Goal: Transaction & Acquisition: Purchase product/service

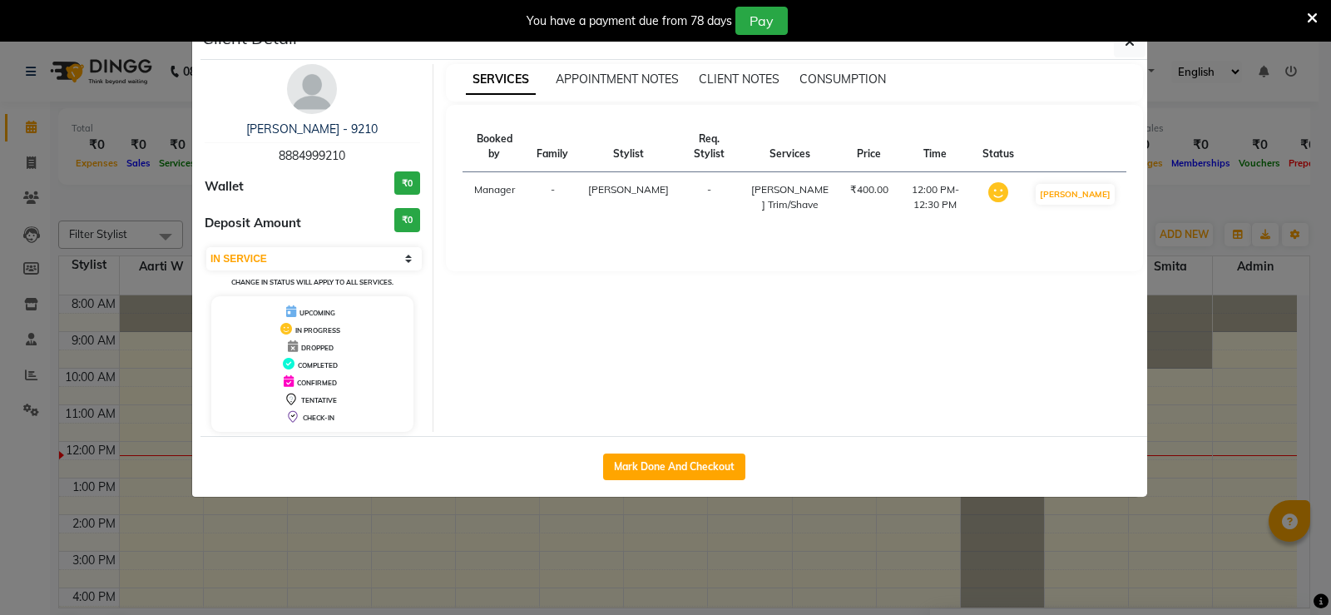
select select "1"
click at [1124, 50] on button "button" at bounding box center [1130, 42] width 32 height 32
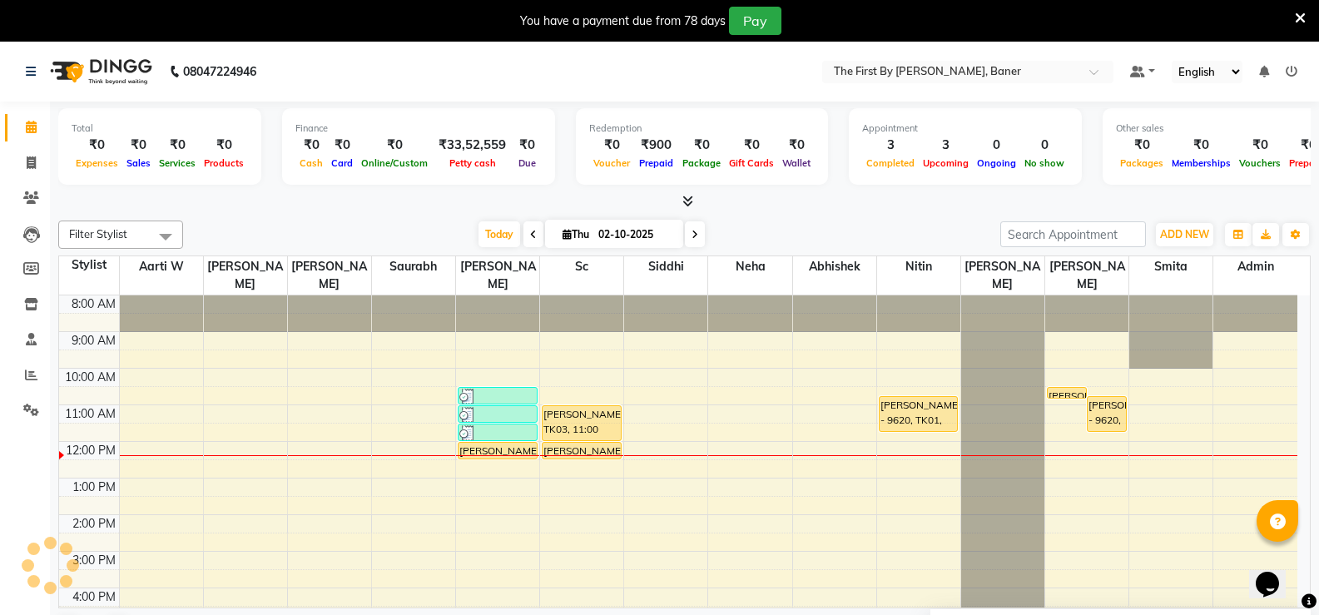
click at [875, 392] on div "8:00 AM 9:00 AM 10:00 AM 11:00 AM 12:00 PM 1:00 PM 2:00 PM 3:00 PM 4:00 PM 5:00…" at bounding box center [678, 532] width 1238 height 475
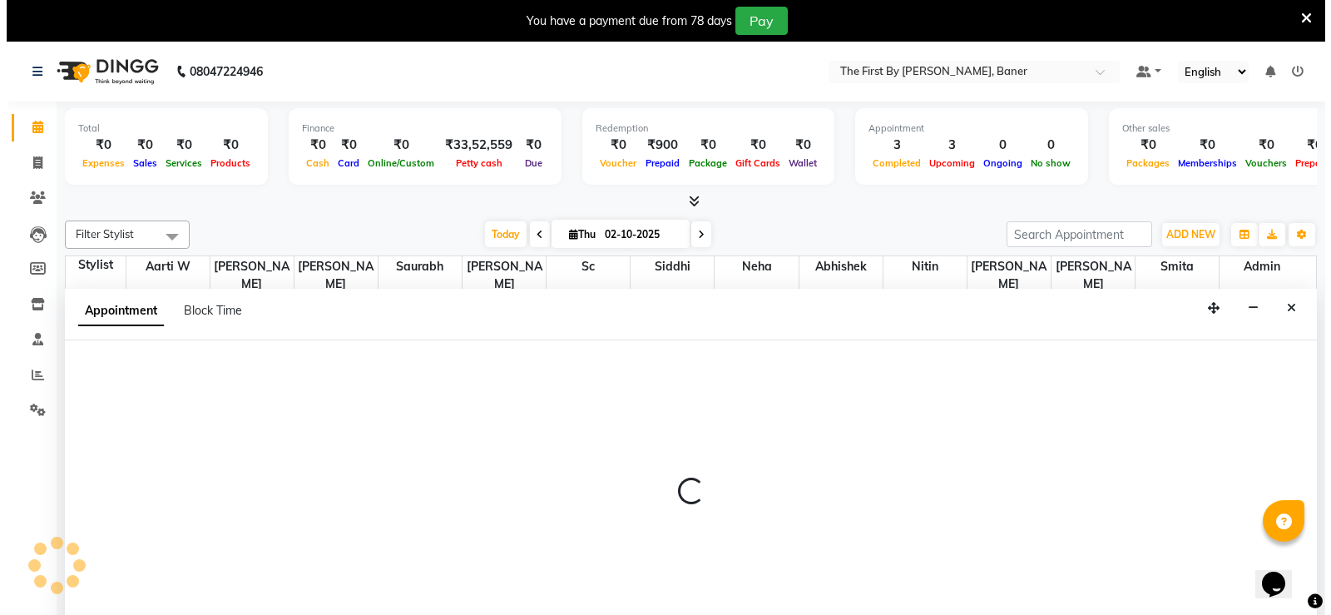
scroll to position [42, 0]
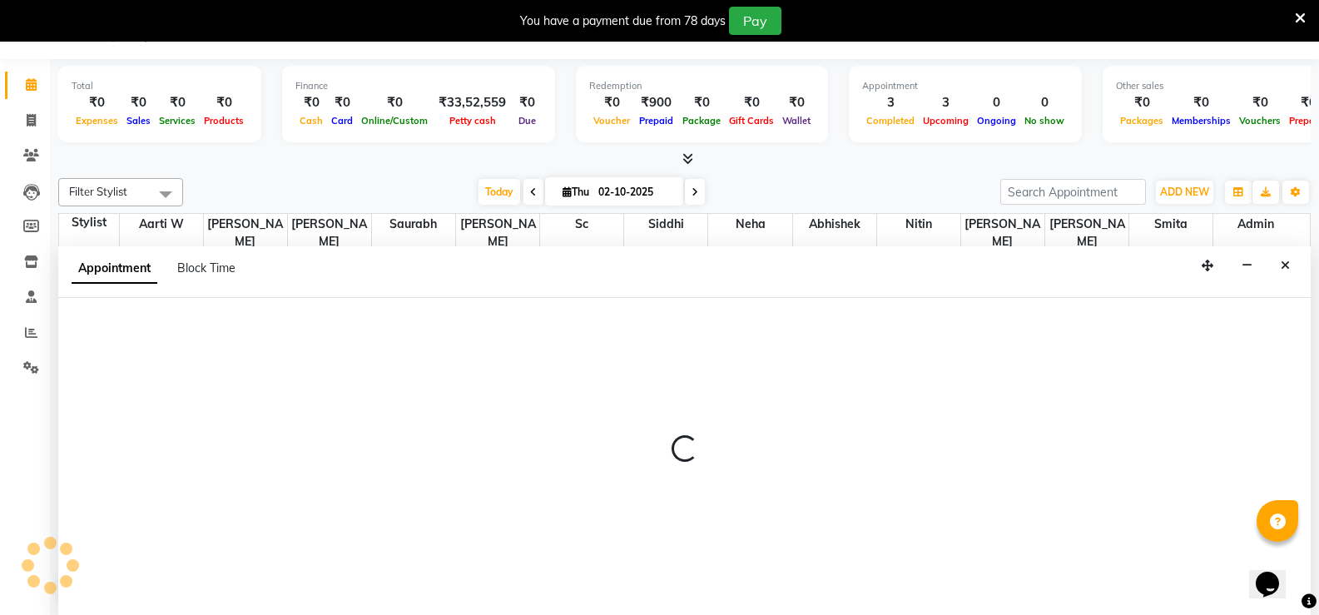
select select "72551"
select select "tentative"
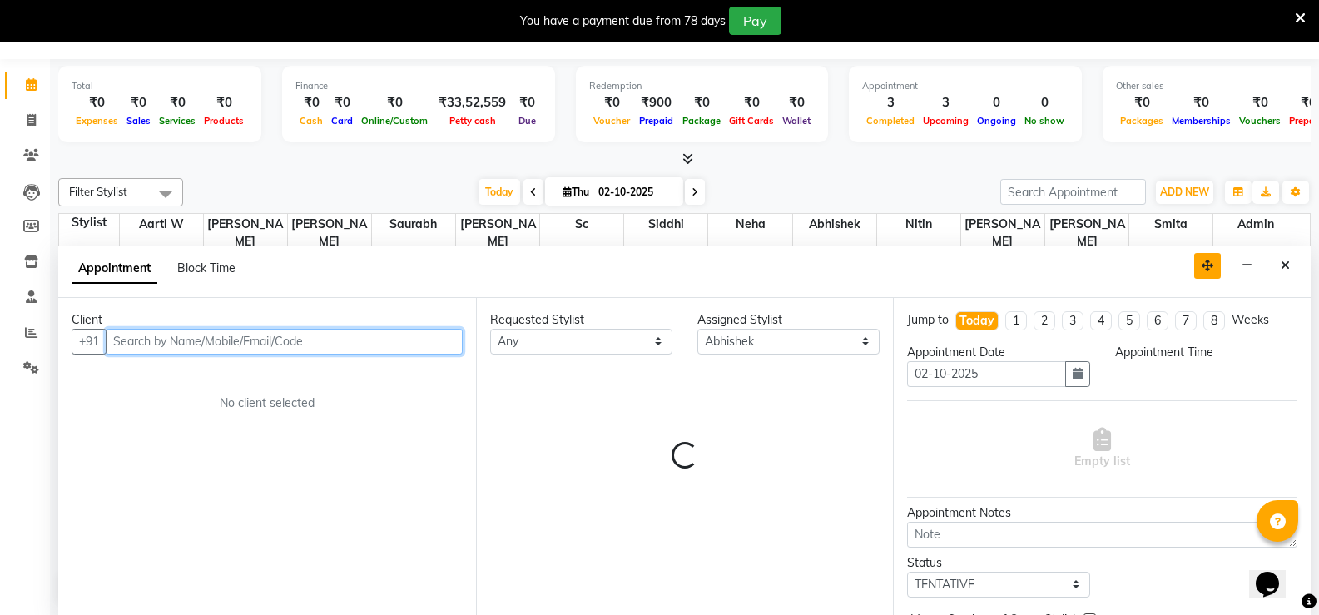
select select "660"
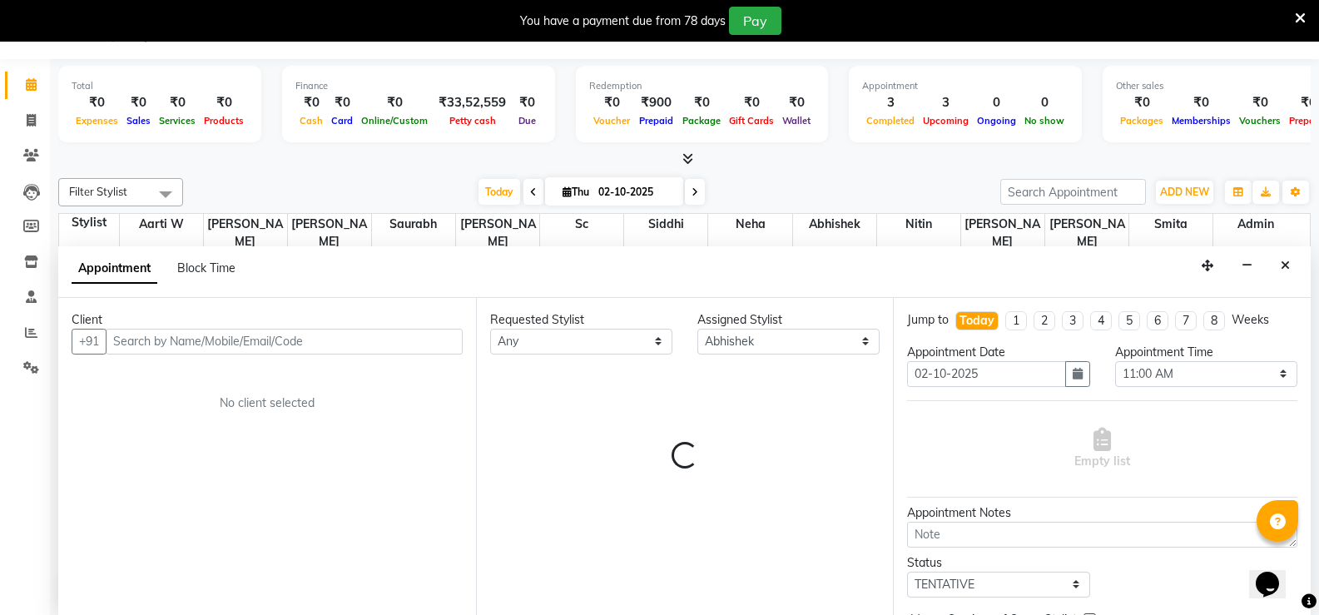
click at [1290, 266] on button "Close" at bounding box center [1285, 266] width 24 height 26
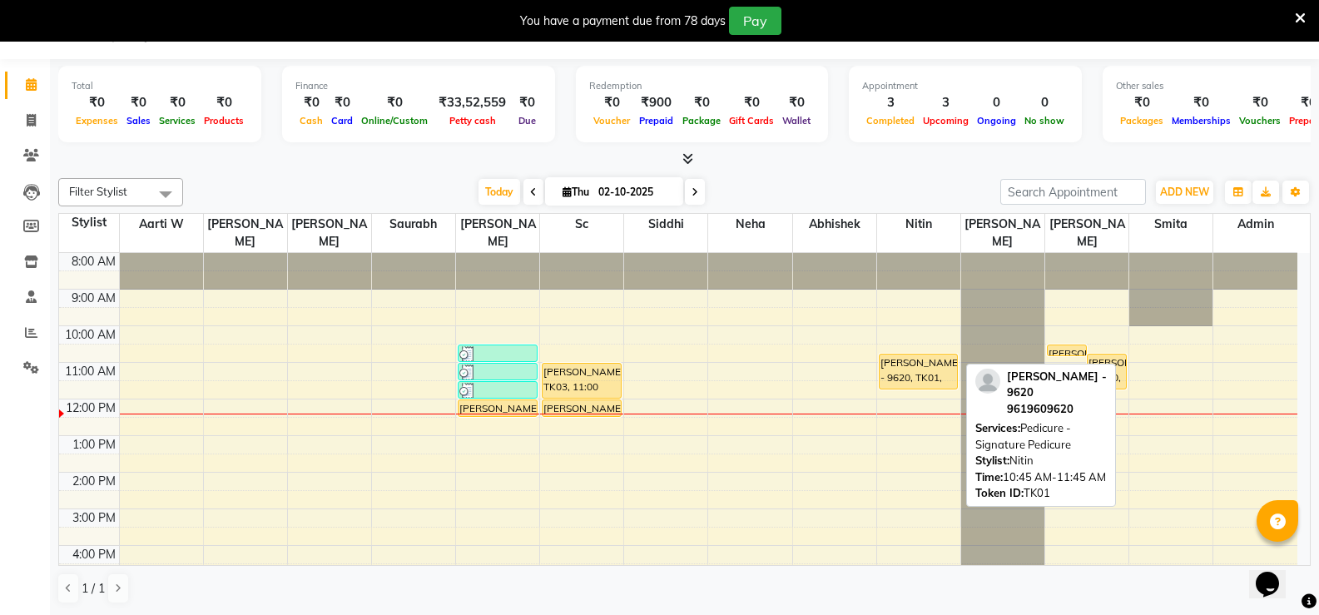
click at [935, 356] on div "[PERSON_NAME] - 9620, TK01, 10:45 AM-11:45 AM, Pedicure - Signature Pedicure" at bounding box center [919, 371] width 78 height 34
select select "1"
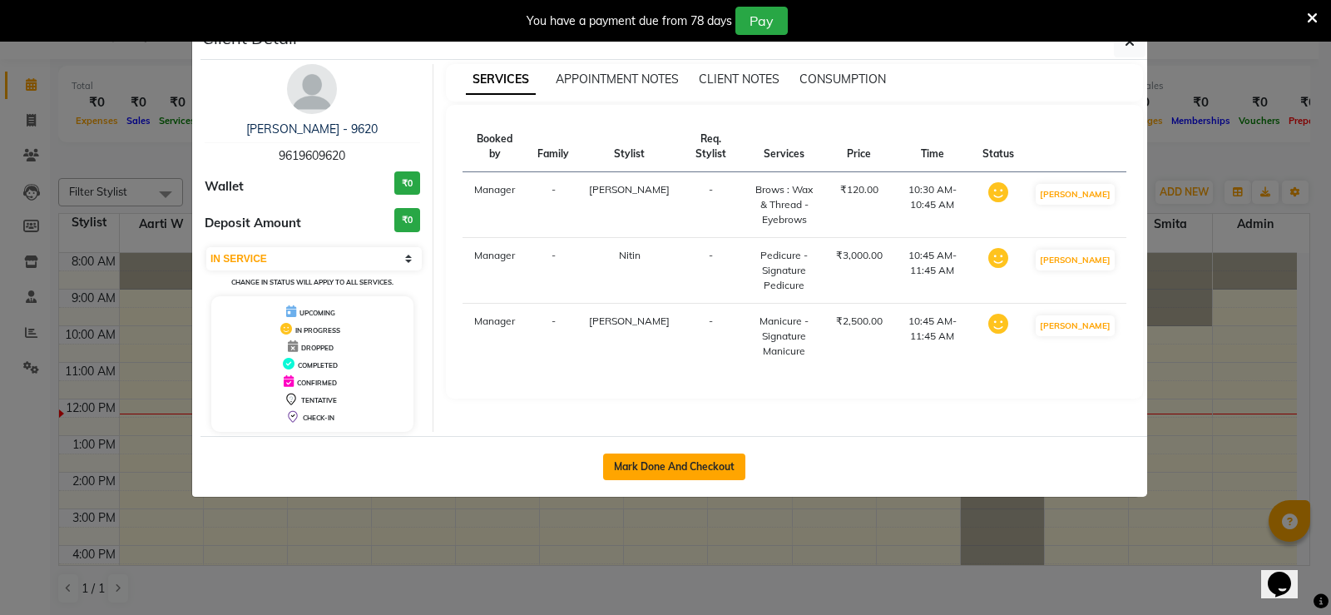
click at [716, 473] on button "Mark Done And Checkout" at bounding box center [674, 467] width 142 height 27
select select "service"
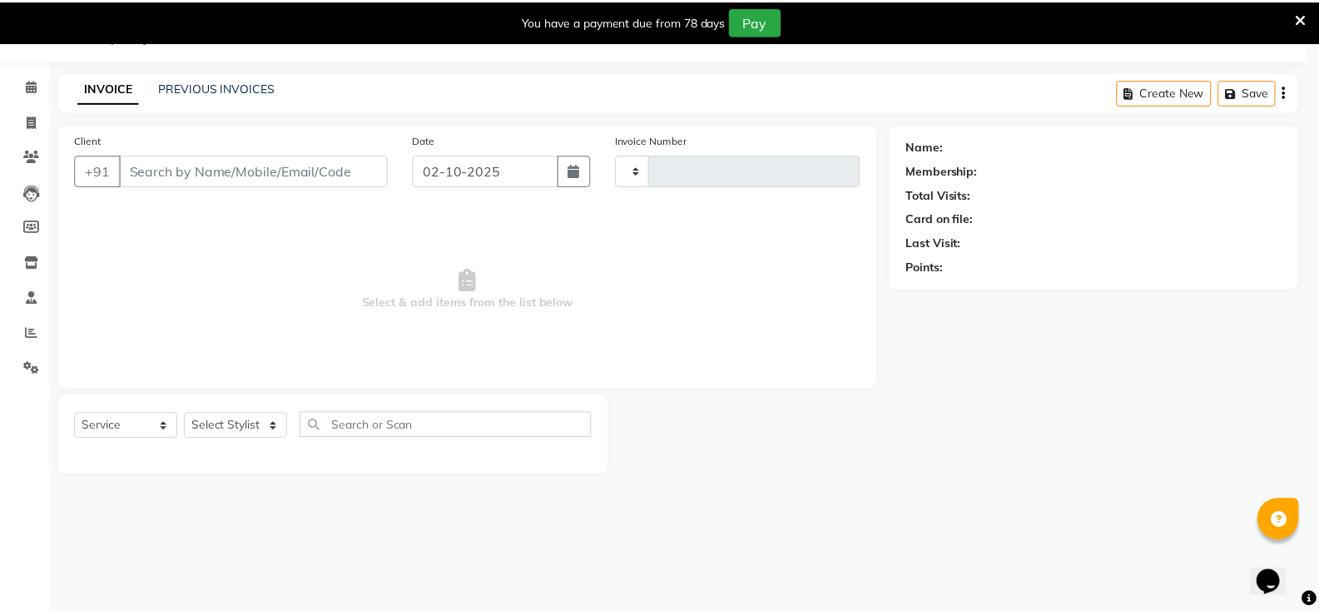
scroll to position [42, 0]
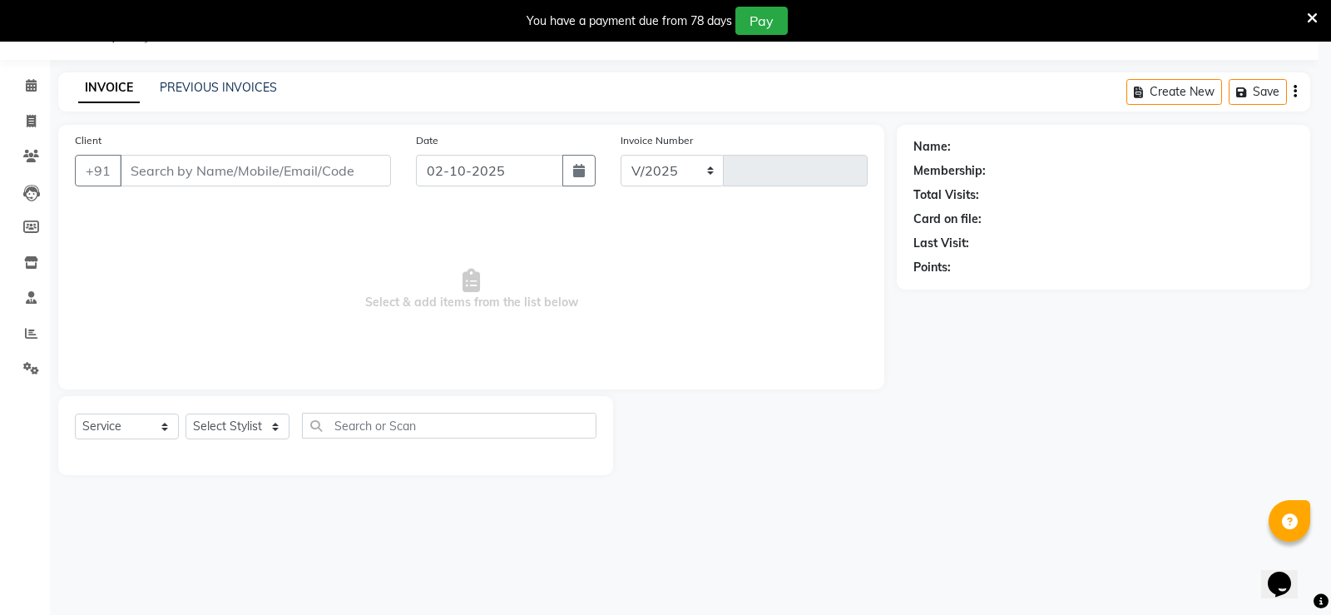
select select "6411"
type input "2812"
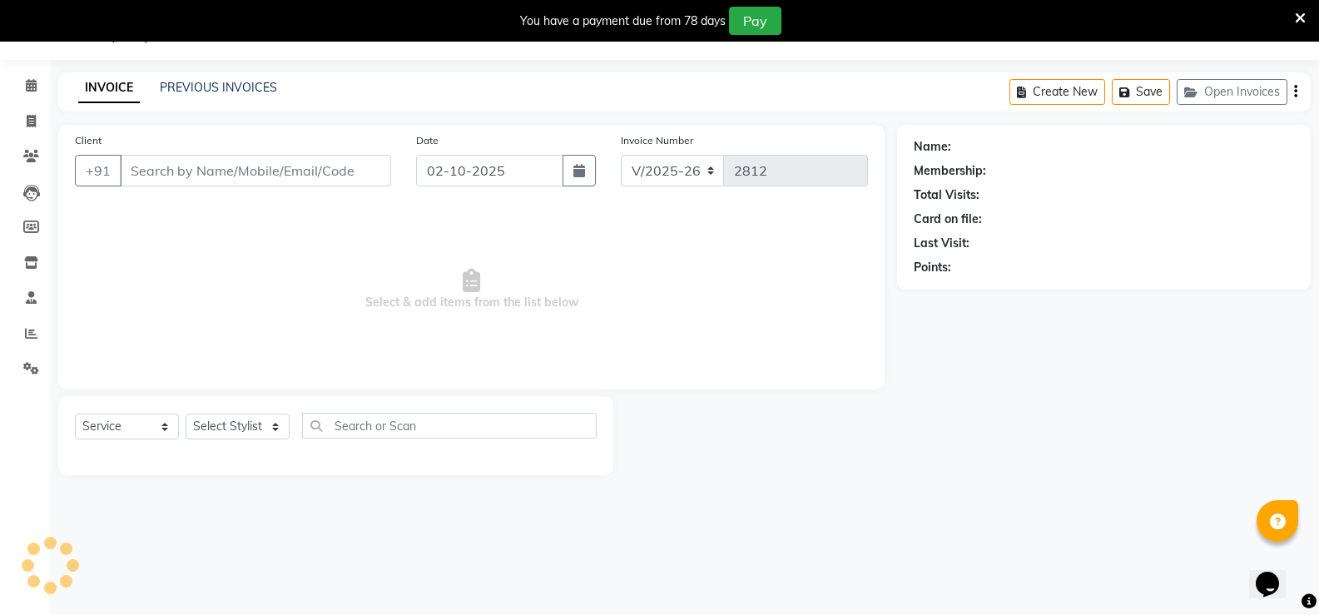
type input "96******20"
select select "69831"
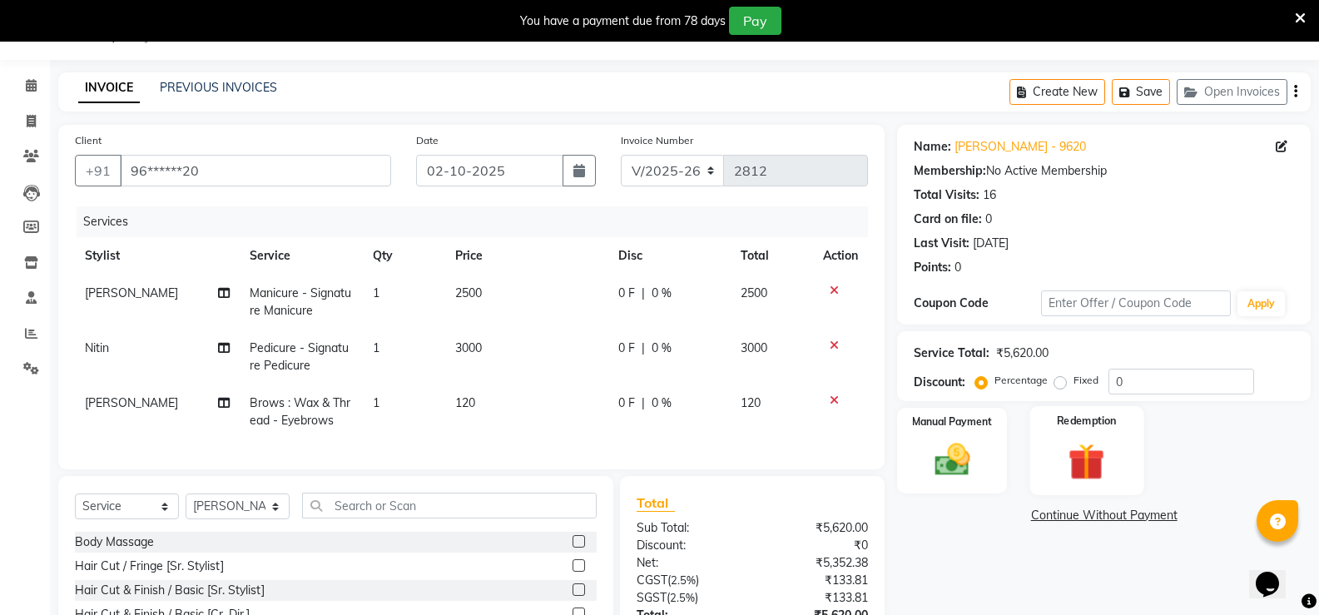
click at [1085, 464] on img at bounding box center [1086, 462] width 59 height 46
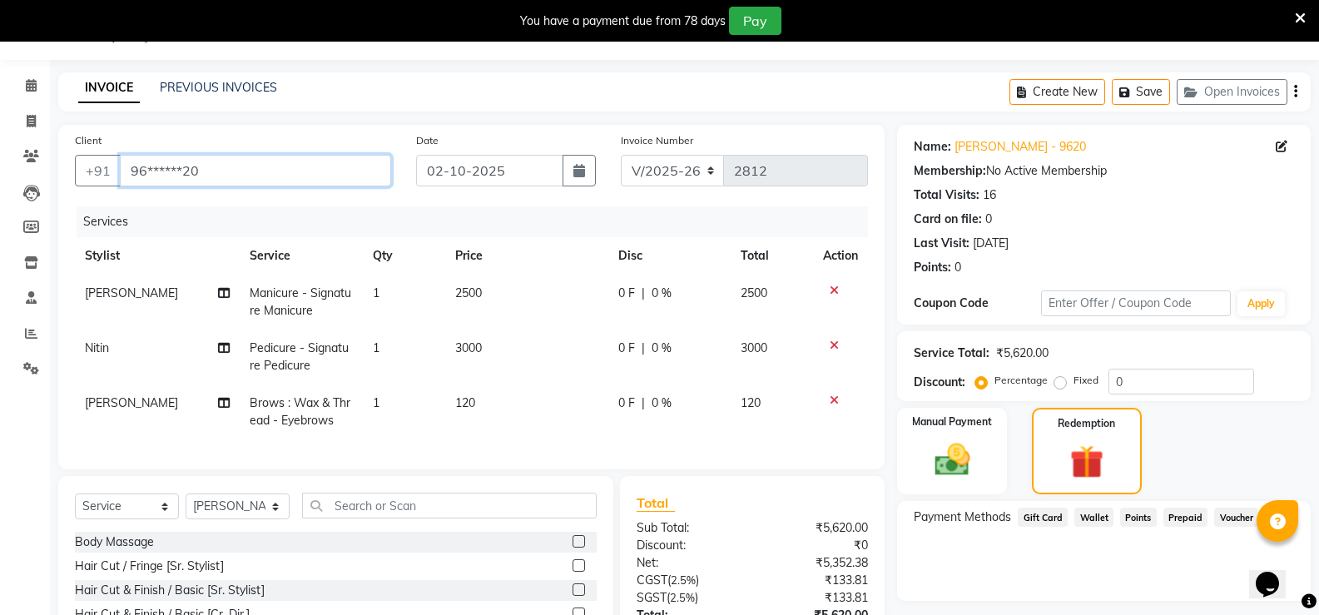
drag, startPoint x: 161, startPoint y: 163, endPoint x: 128, endPoint y: 178, distance: 36.5
click at [128, 178] on input "96******20" at bounding box center [255, 171] width 271 height 32
click at [26, 88] on icon at bounding box center [31, 85] width 11 height 12
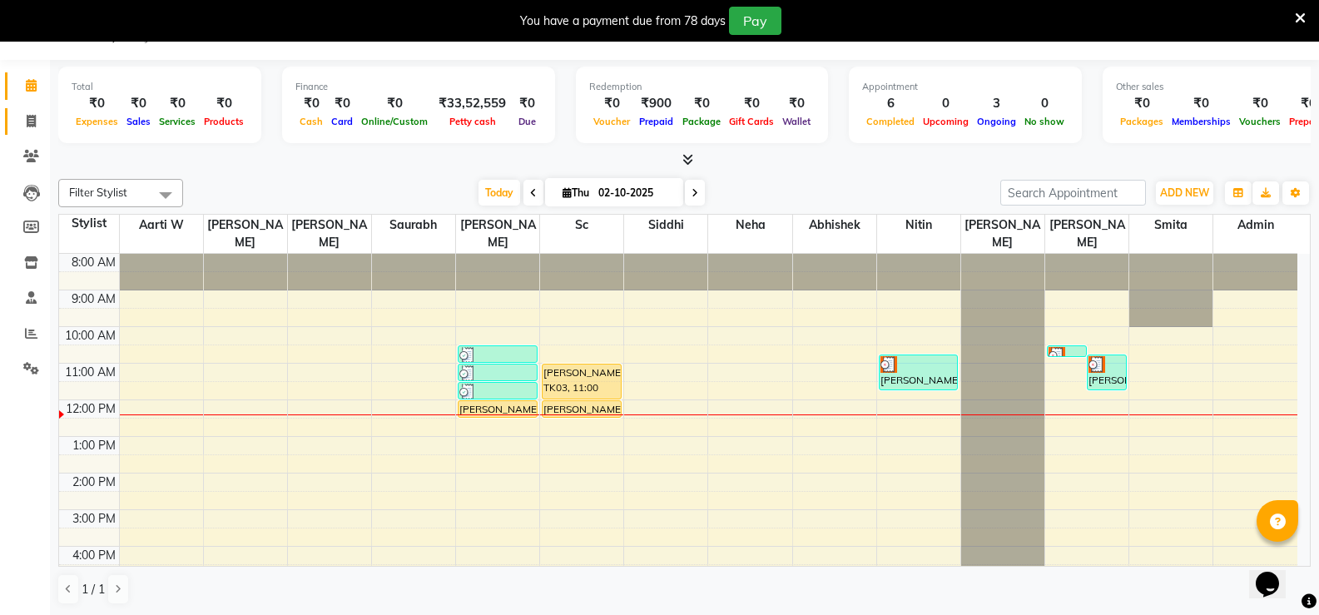
drag, startPoint x: 10, startPoint y: 121, endPoint x: 40, endPoint y: 122, distance: 30.0
click at [11, 121] on link "Invoice" at bounding box center [25, 121] width 40 height 27
select select "service"
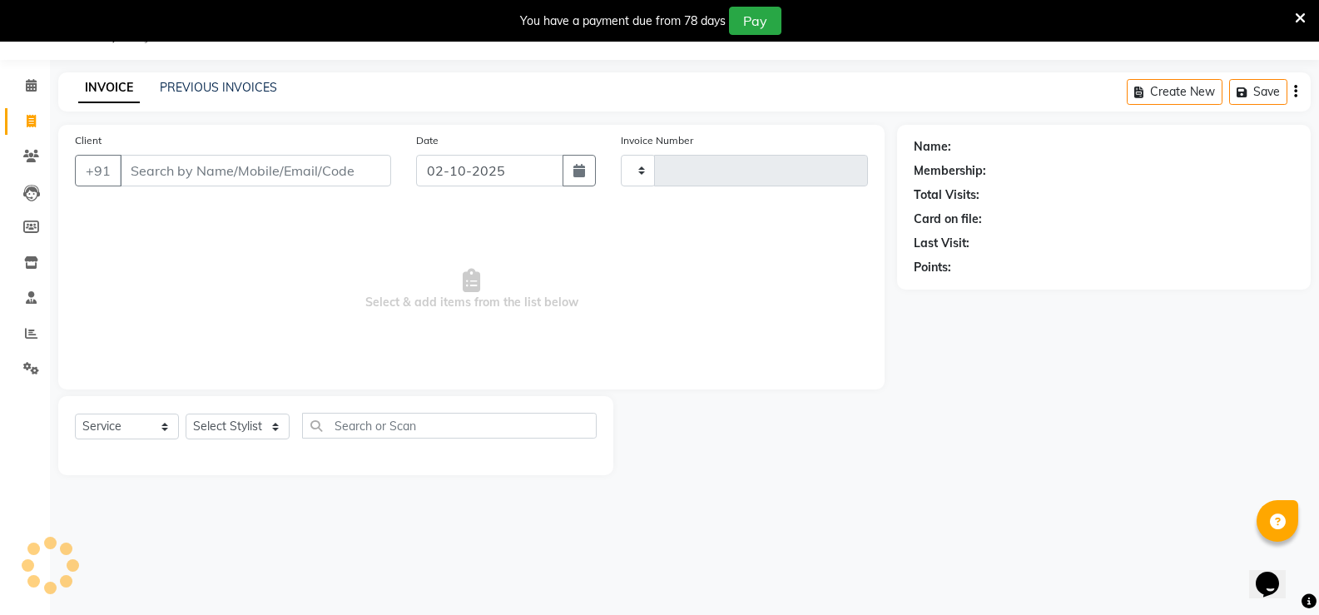
type input "2812"
select select "6411"
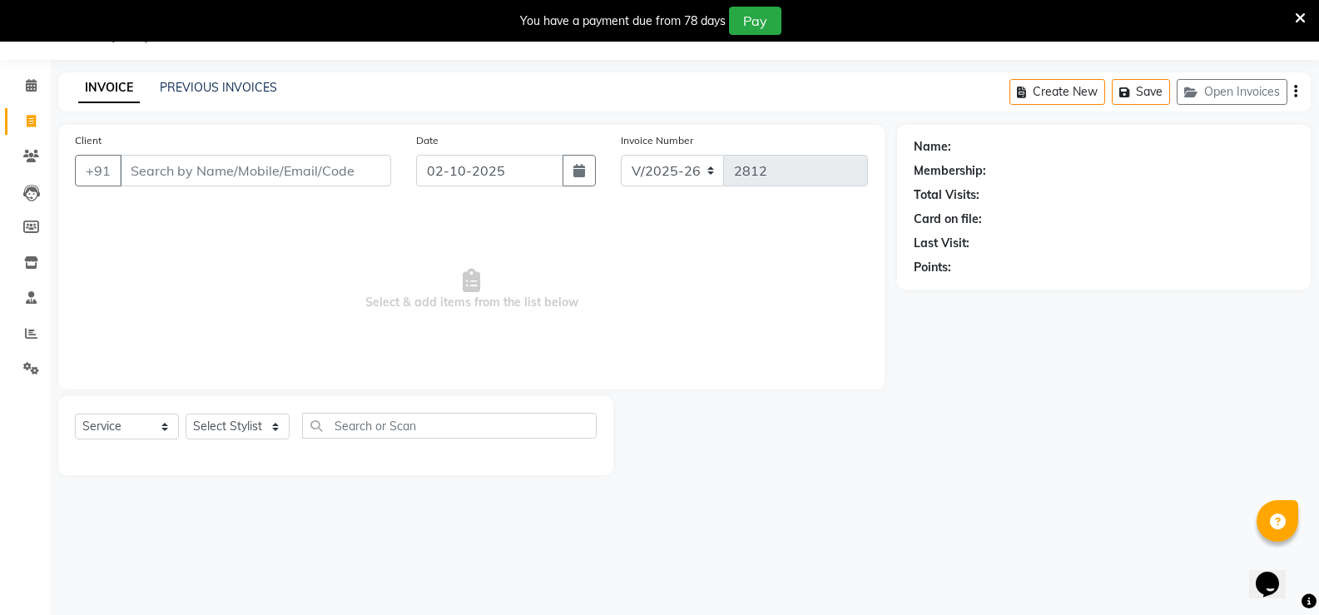
click at [194, 166] on input "Client" at bounding box center [255, 171] width 271 height 32
type input "9619609620"
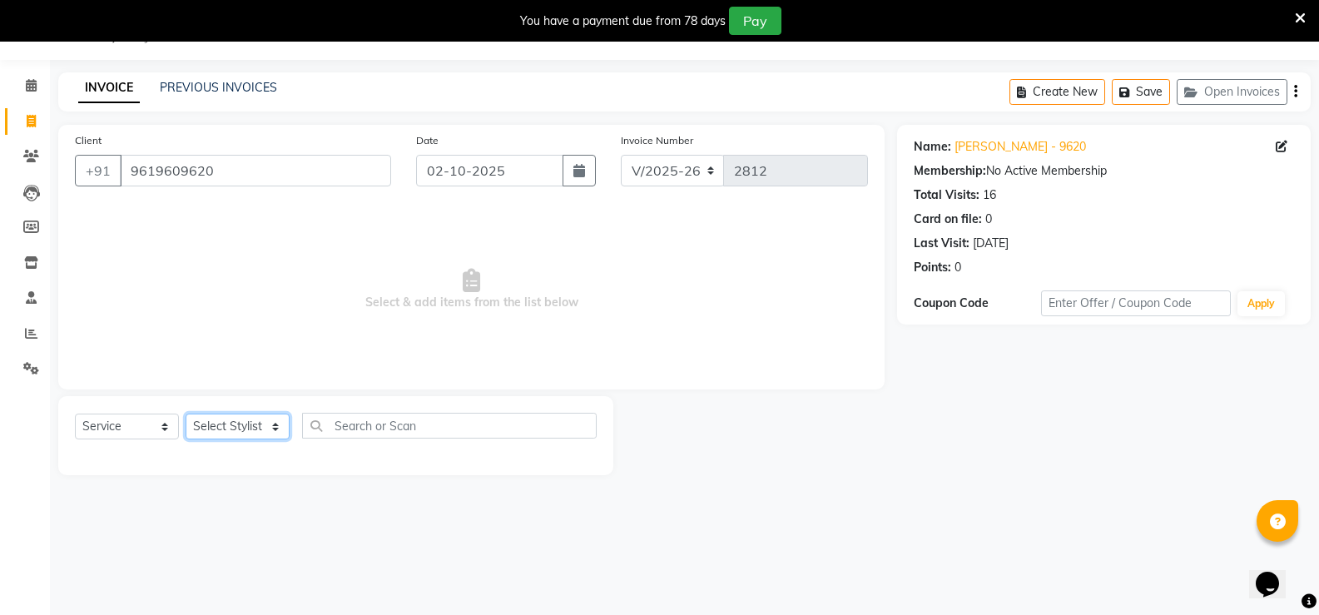
click at [267, 433] on select "Select Stylist Aarti W Abhishek Admin [PERSON_NAME] [PERSON_NAME] [PERSON_NAME]…" at bounding box center [238, 427] width 104 height 26
click at [120, 432] on select "Select Service Product Membership Package Voucher Prepaid Gift Card" at bounding box center [127, 427] width 104 height 26
select select "P"
click at [75, 414] on select "Select Service Product Membership Package Voucher Prepaid Gift Card" at bounding box center [127, 427] width 104 height 26
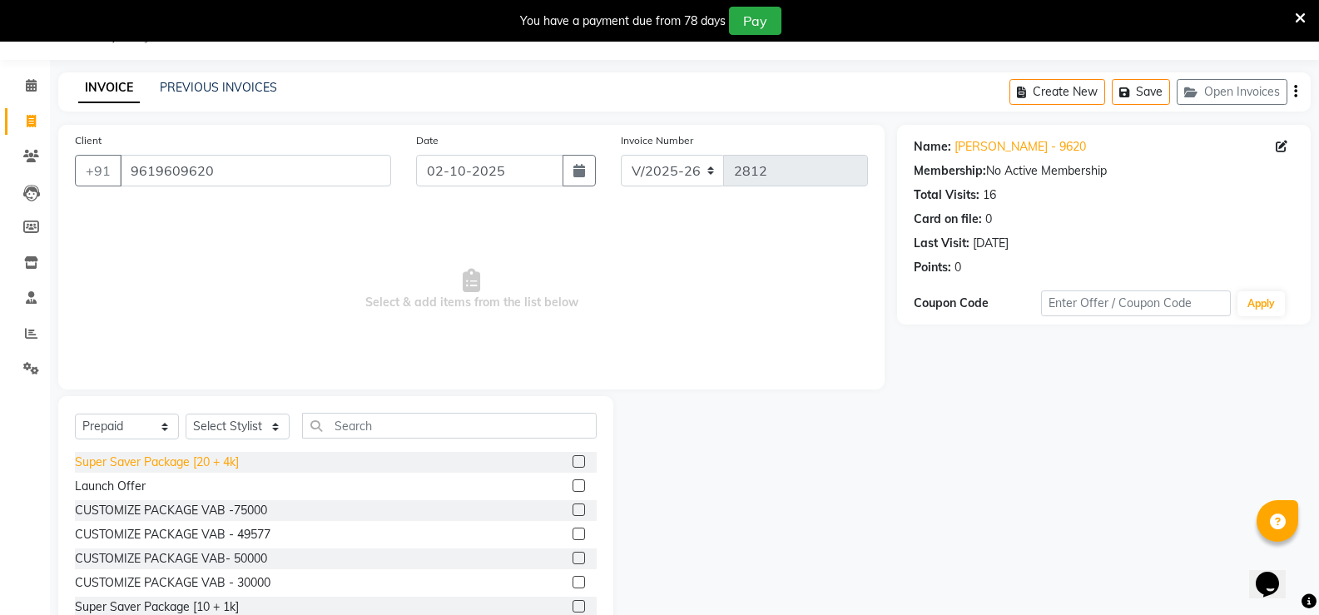
click at [229, 460] on div "Super Saver Package [20 + 4k]" at bounding box center [157, 462] width 164 height 17
checkbox input "false"
click at [271, 426] on select "Select Stylist Aarti W Abhishek Admin [PERSON_NAME] [PERSON_NAME] [PERSON_NAME]…" at bounding box center [238, 427] width 104 height 26
select select "49005"
click at [186, 414] on select "Select Stylist Aarti W Abhishek Admin [PERSON_NAME] [PERSON_NAME] [PERSON_NAME]…" at bounding box center [238, 427] width 104 height 26
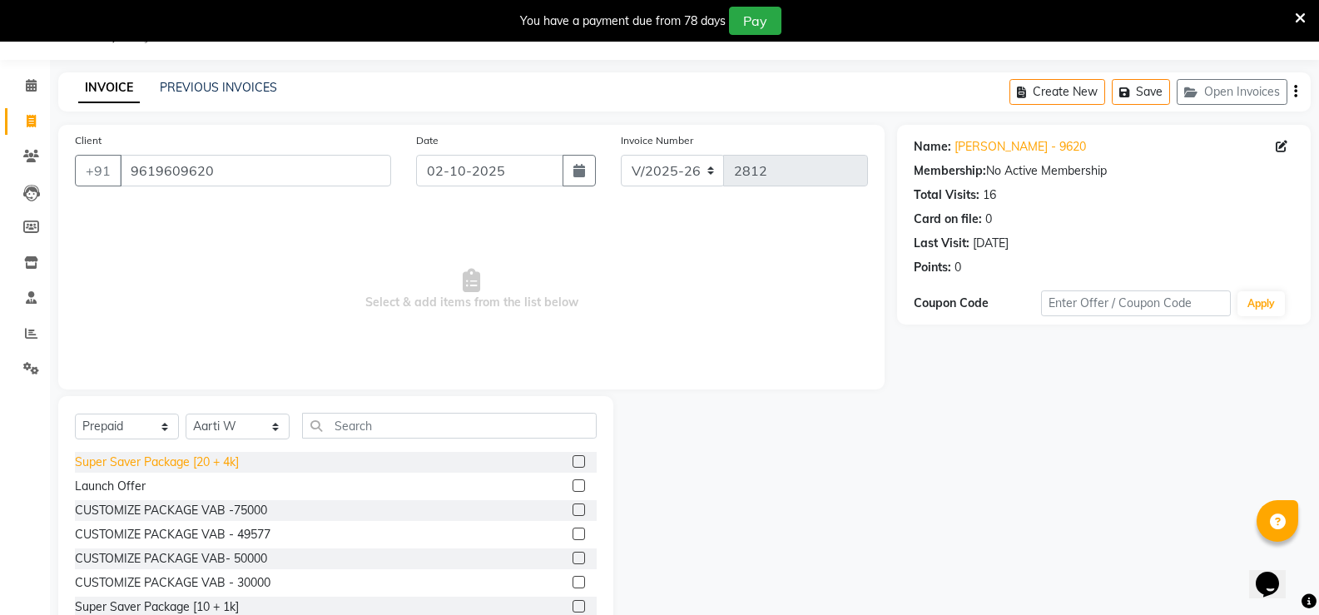
click at [193, 463] on div "Super Saver Package [20 + 4k]" at bounding box center [157, 462] width 164 height 17
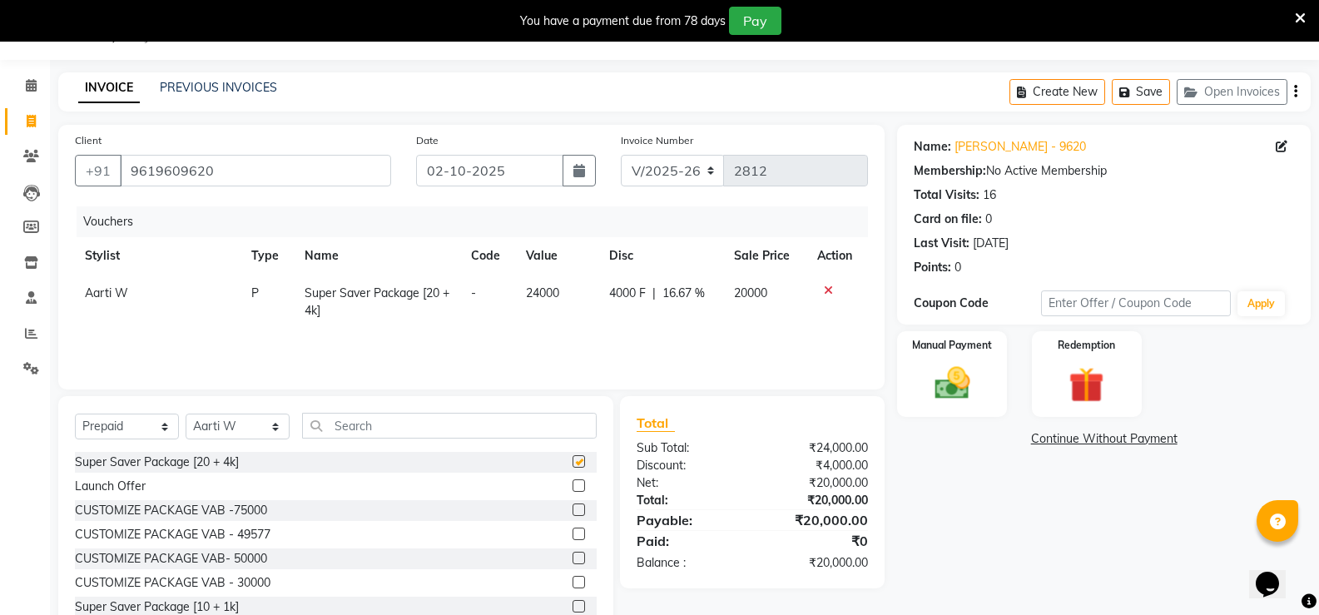
checkbox input "false"
click at [948, 381] on img at bounding box center [951, 383] width 59 height 42
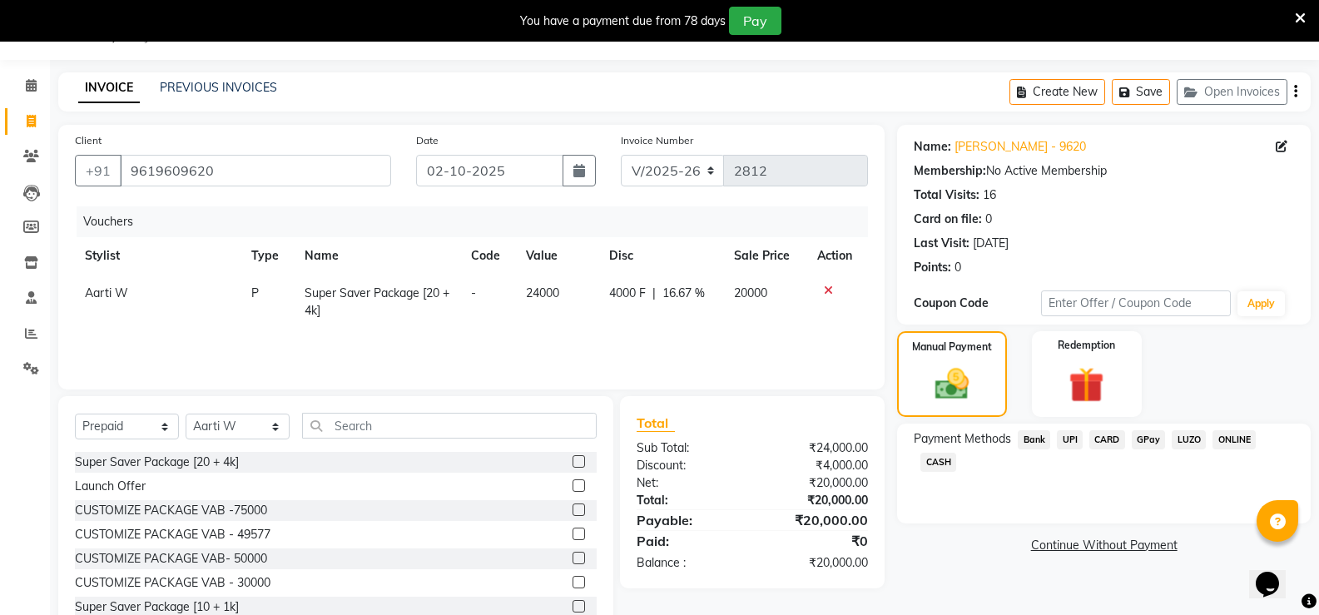
scroll to position [93, 0]
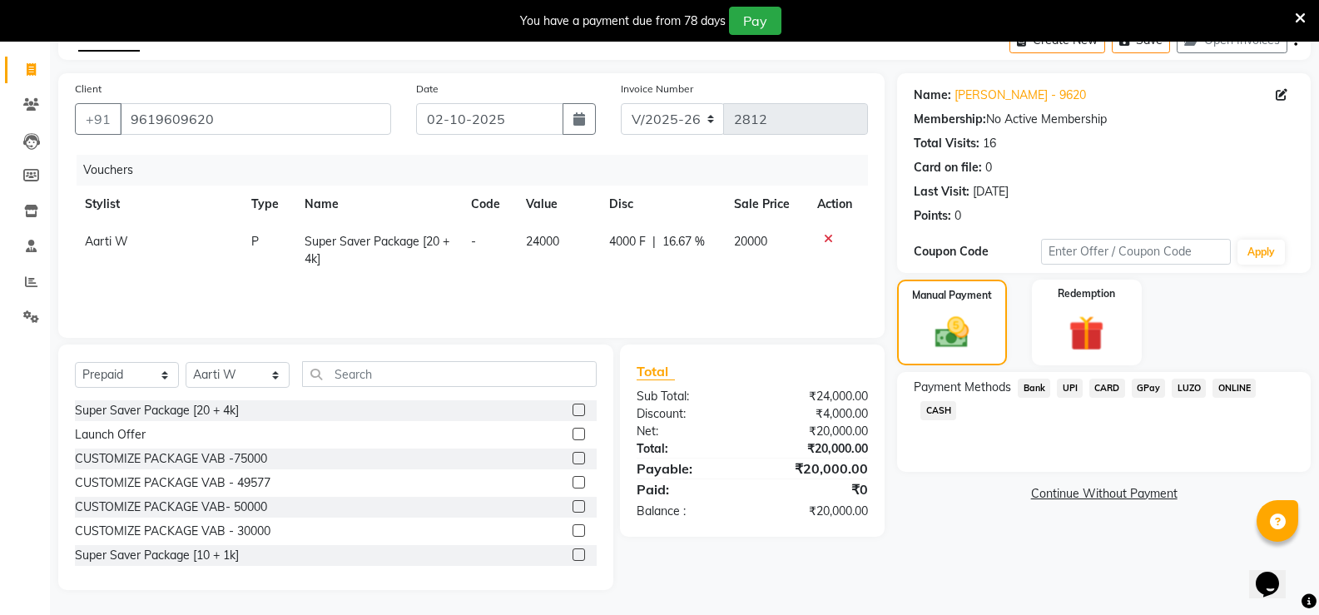
click at [1063, 386] on span "UPI" at bounding box center [1070, 388] width 26 height 19
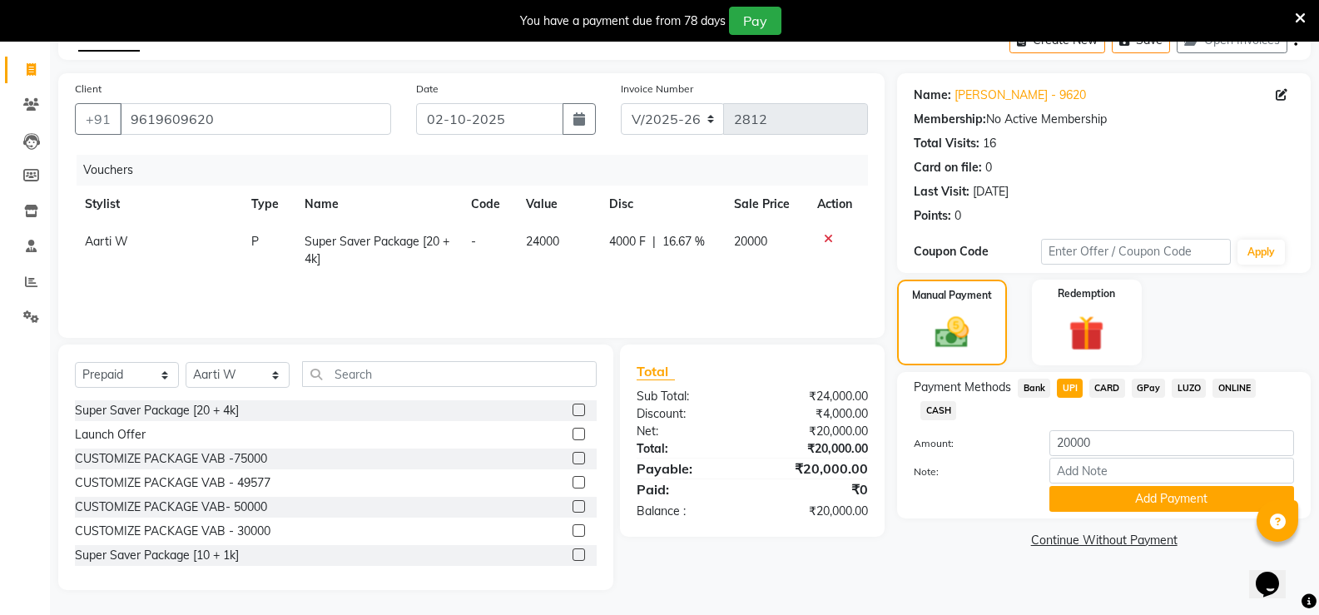
click at [1120, 395] on div "Payment Methods Bank UPI CARD GPay LUZO ONLINE CASH" at bounding box center [1104, 401] width 380 height 45
click at [1118, 391] on span "CARD" at bounding box center [1107, 388] width 36 height 19
click at [1074, 446] on input "20000" at bounding box center [1171, 443] width 245 height 26
click at [1075, 446] on input "20000" at bounding box center [1171, 443] width 245 height 26
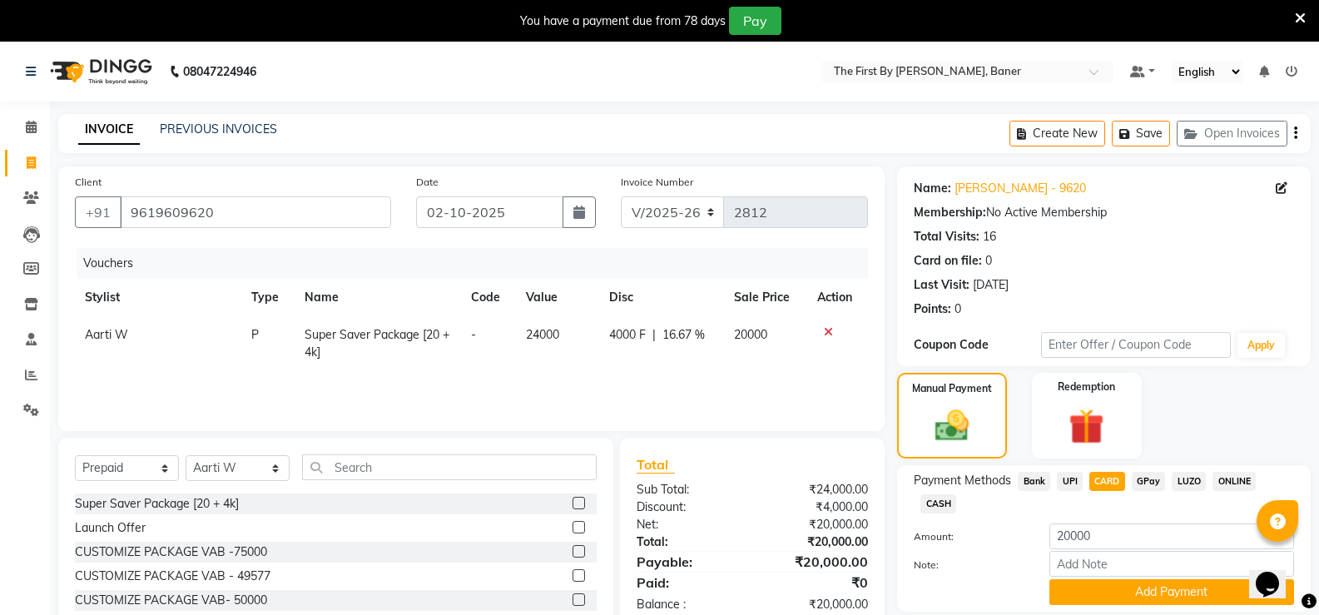
click at [1155, 116] on div "Create New Save Open Invoices" at bounding box center [1159, 133] width 301 height 39
click at [1150, 129] on button "Save" at bounding box center [1141, 134] width 58 height 26
click at [1072, 483] on span "UPI" at bounding box center [1070, 481] width 26 height 19
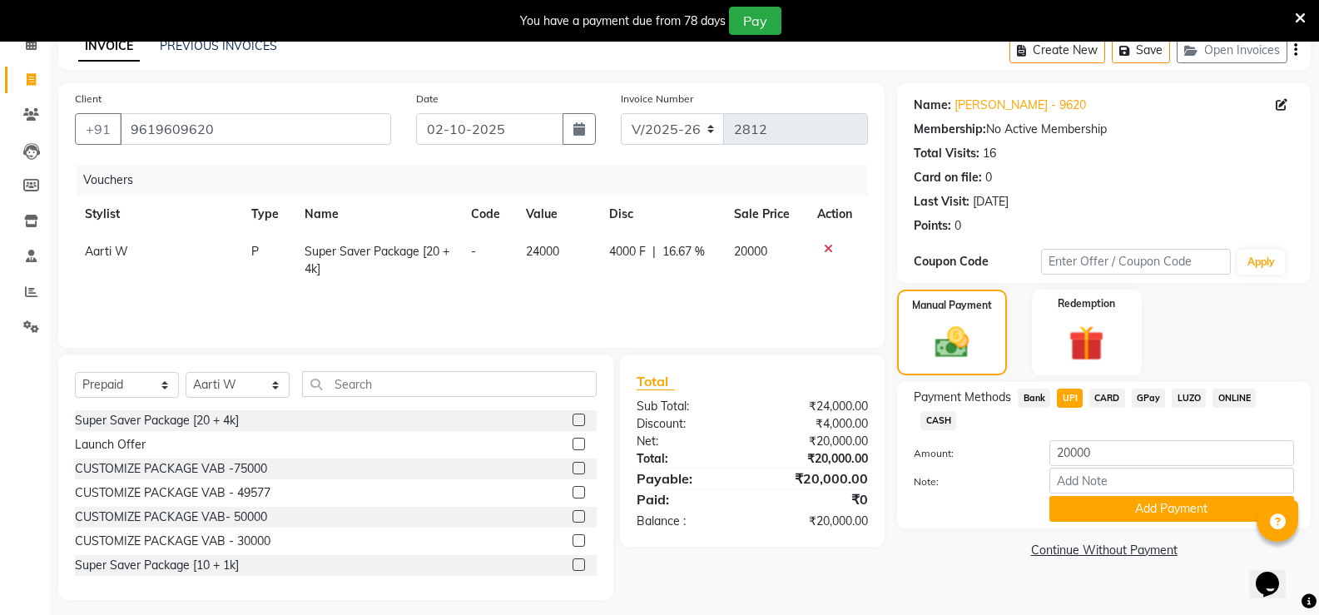
click at [1113, 395] on span "CARD" at bounding box center [1107, 398] width 36 height 19
click at [1108, 503] on button "Add Payment" at bounding box center [1171, 509] width 245 height 26
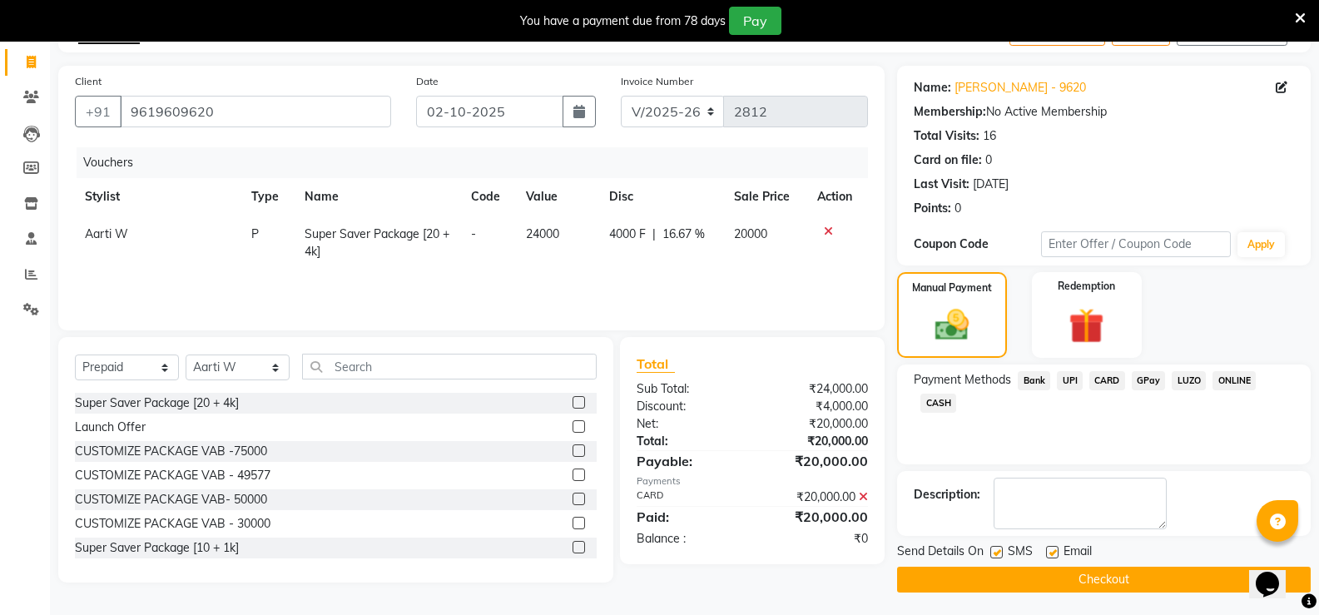
scroll to position [103, 0]
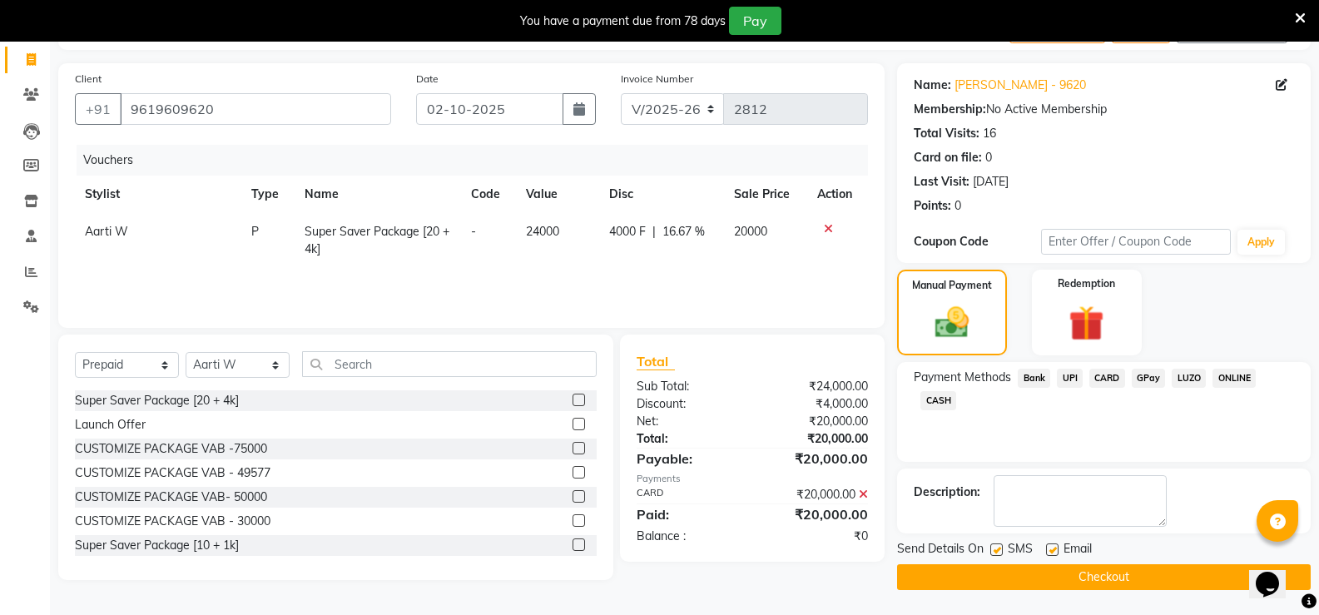
click at [1101, 571] on button "Checkout" at bounding box center [1104, 577] width 414 height 26
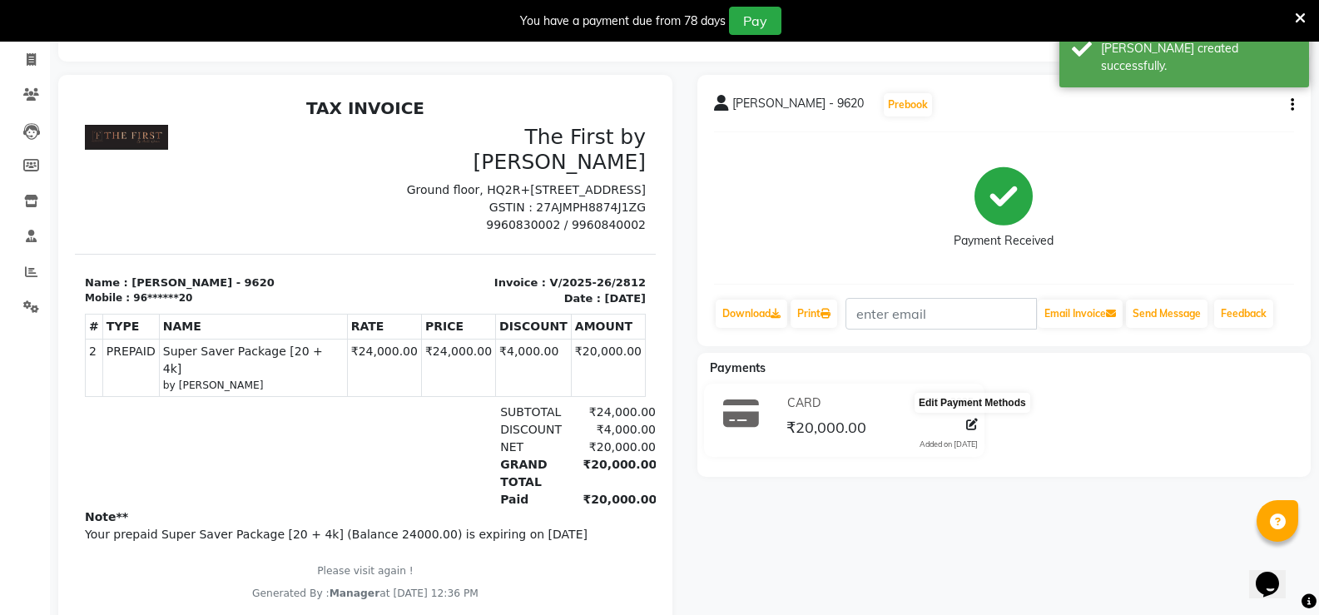
click at [973, 424] on icon at bounding box center [972, 425] width 12 height 12
select select "2"
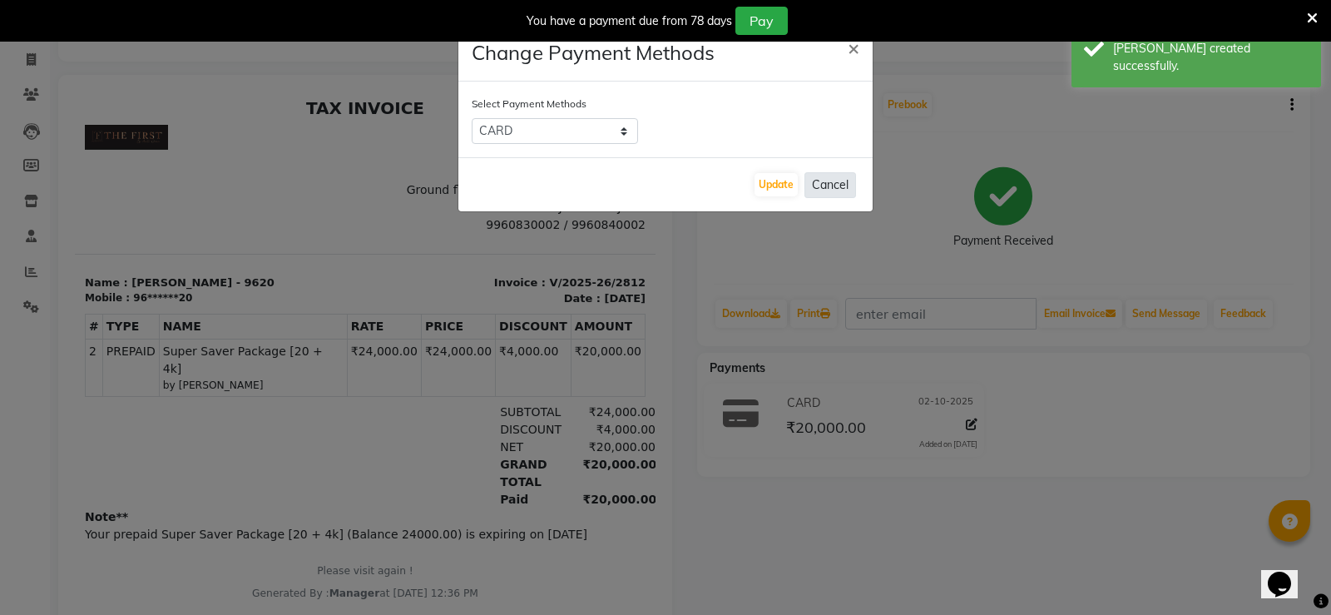
drag, startPoint x: 821, startPoint y: 172, endPoint x: 838, endPoint y: 202, distance: 34.7
click at [821, 174] on button "Cancel" at bounding box center [831, 185] width 52 height 26
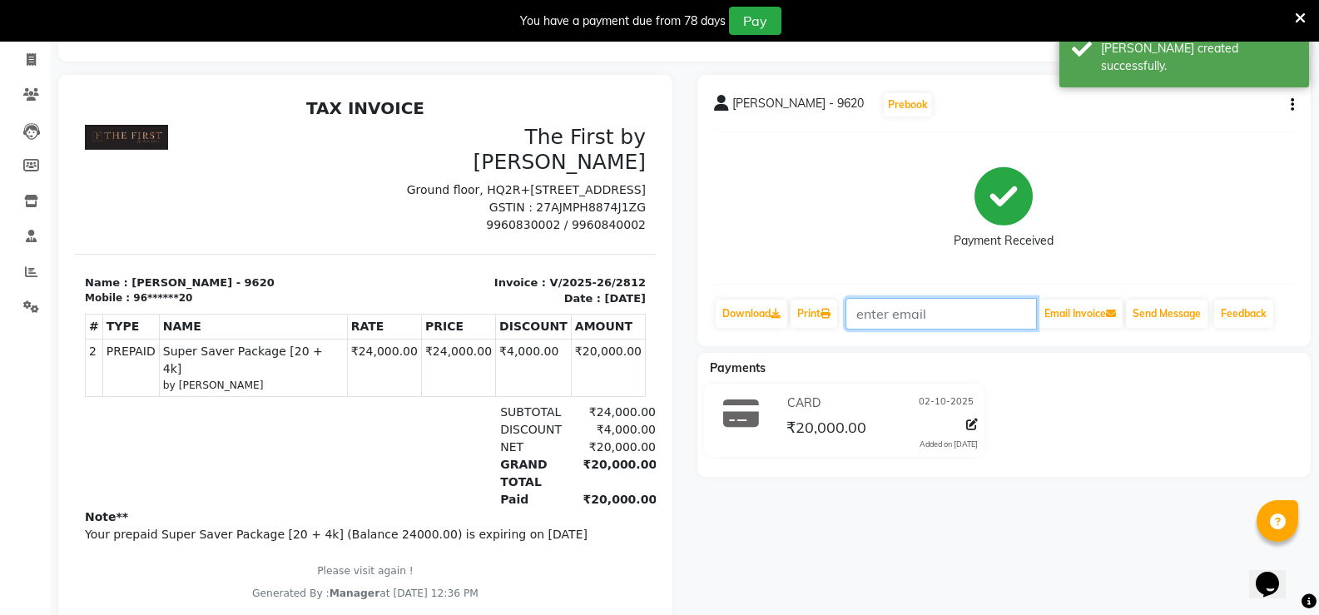
click at [888, 307] on input "text" at bounding box center [940, 314] width 191 height 32
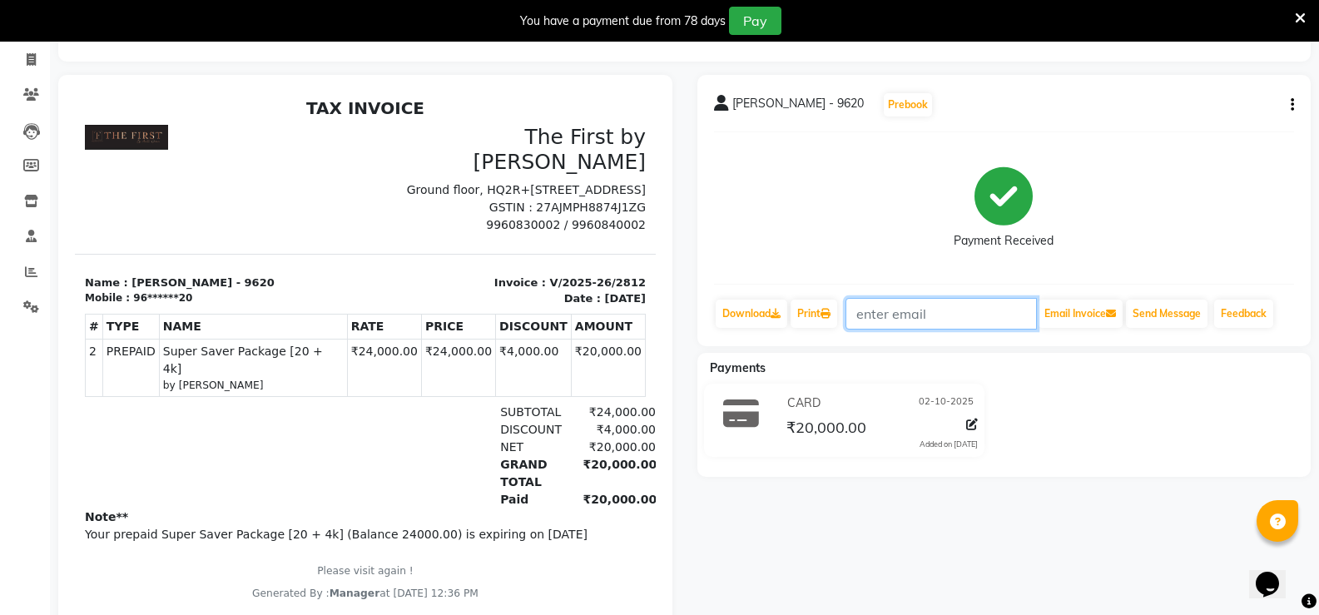
click at [900, 305] on input "text" at bounding box center [940, 314] width 191 height 32
paste input "[EMAIL_ADDRESS][PERSON_NAME][DOMAIN_NAME]"
type input "[EMAIL_ADDRESS][PERSON_NAME][DOMAIN_NAME]"
click at [1078, 309] on button "Email Invoice" at bounding box center [1080, 314] width 85 height 28
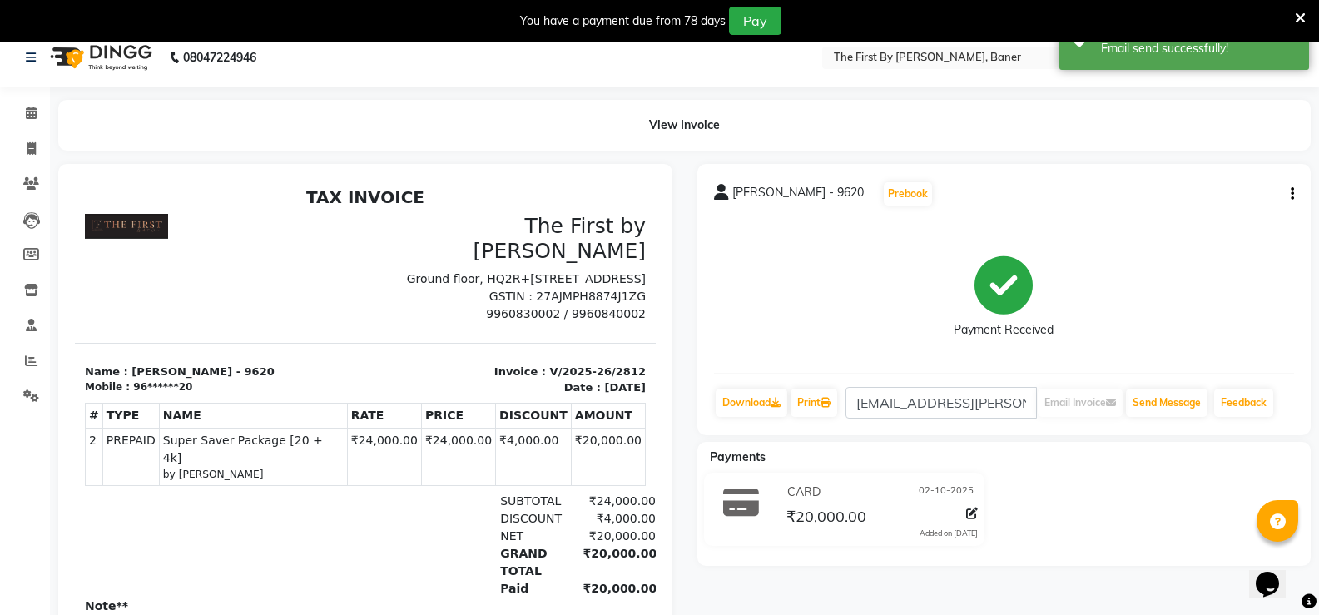
scroll to position [0, 0]
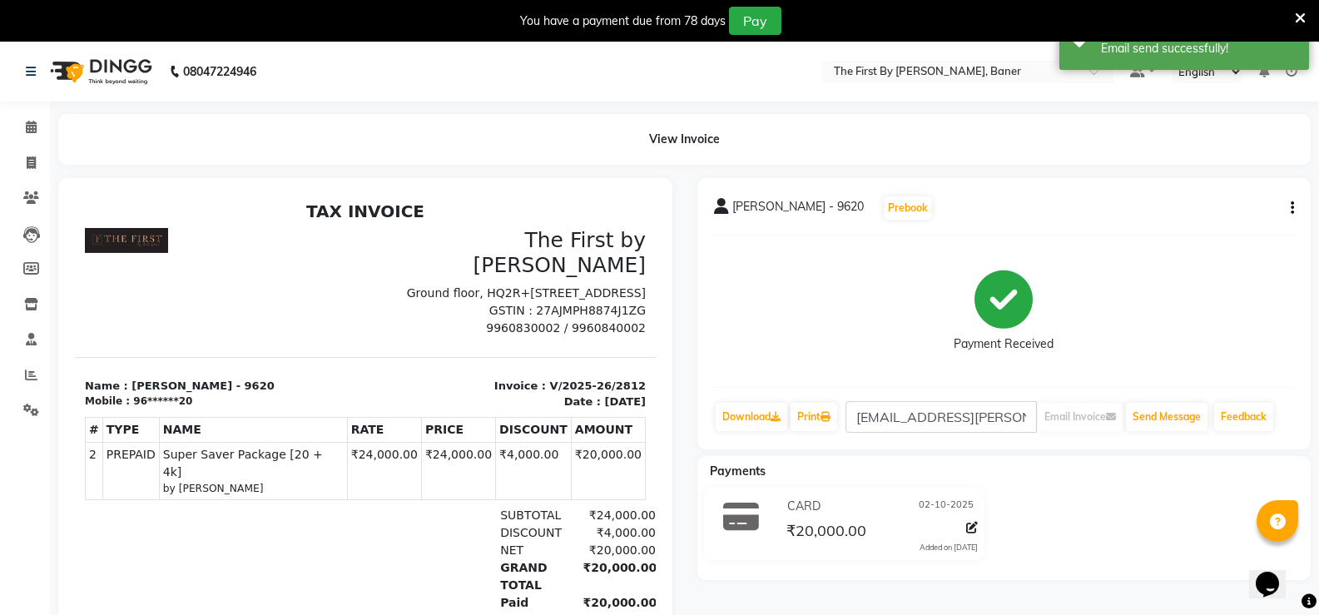
click at [762, 202] on span "[PERSON_NAME] - 9620" at bounding box center [797, 209] width 131 height 23
click at [17, 152] on link "Invoice" at bounding box center [25, 163] width 40 height 27
select select "6411"
select select "service"
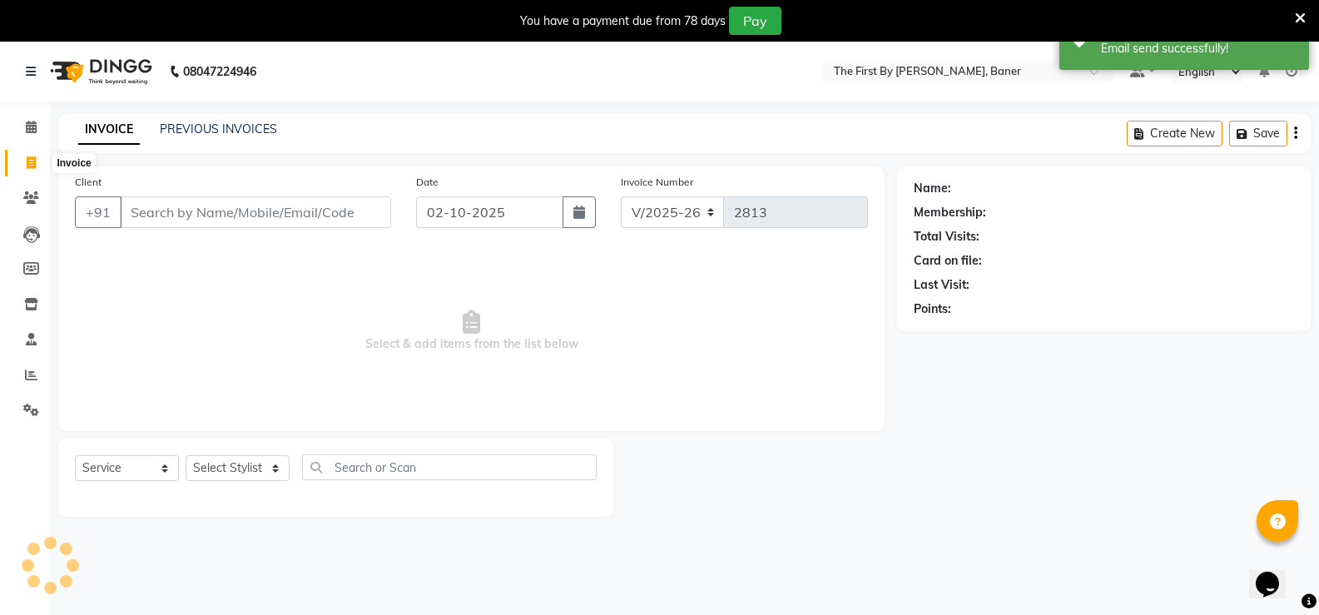
scroll to position [42, 0]
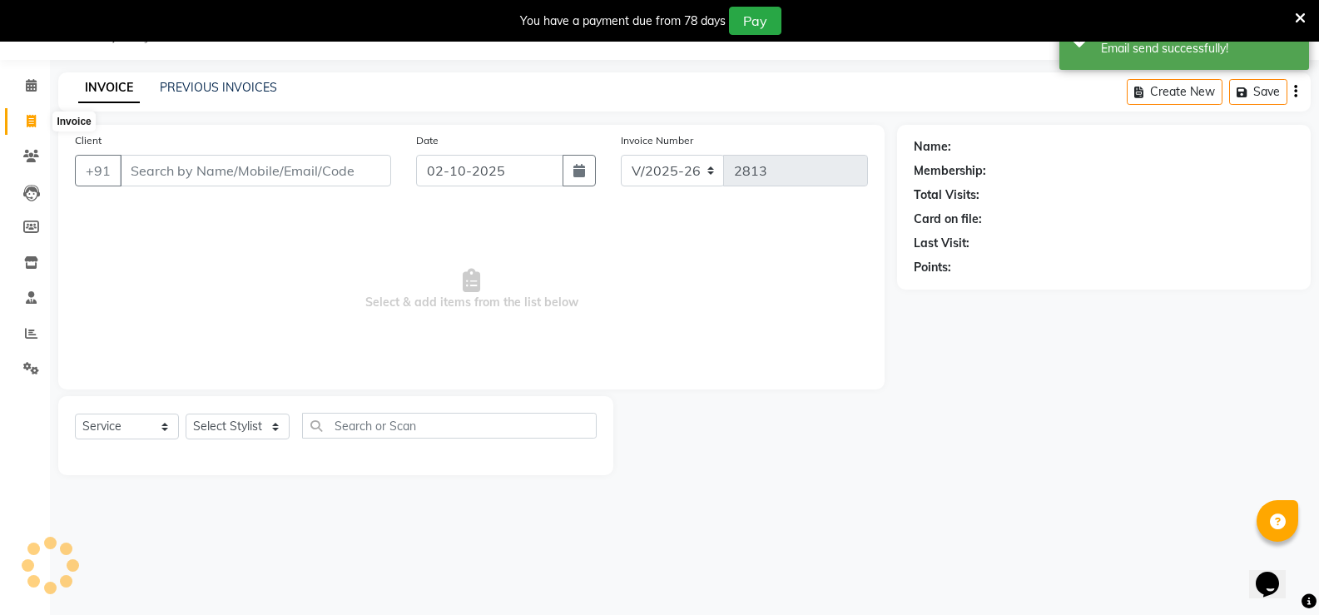
click at [19, 124] on span at bounding box center [31, 121] width 29 height 19
select select "service"
type input "2813"
select select "6411"
click at [138, 161] on input "Client" at bounding box center [255, 171] width 271 height 32
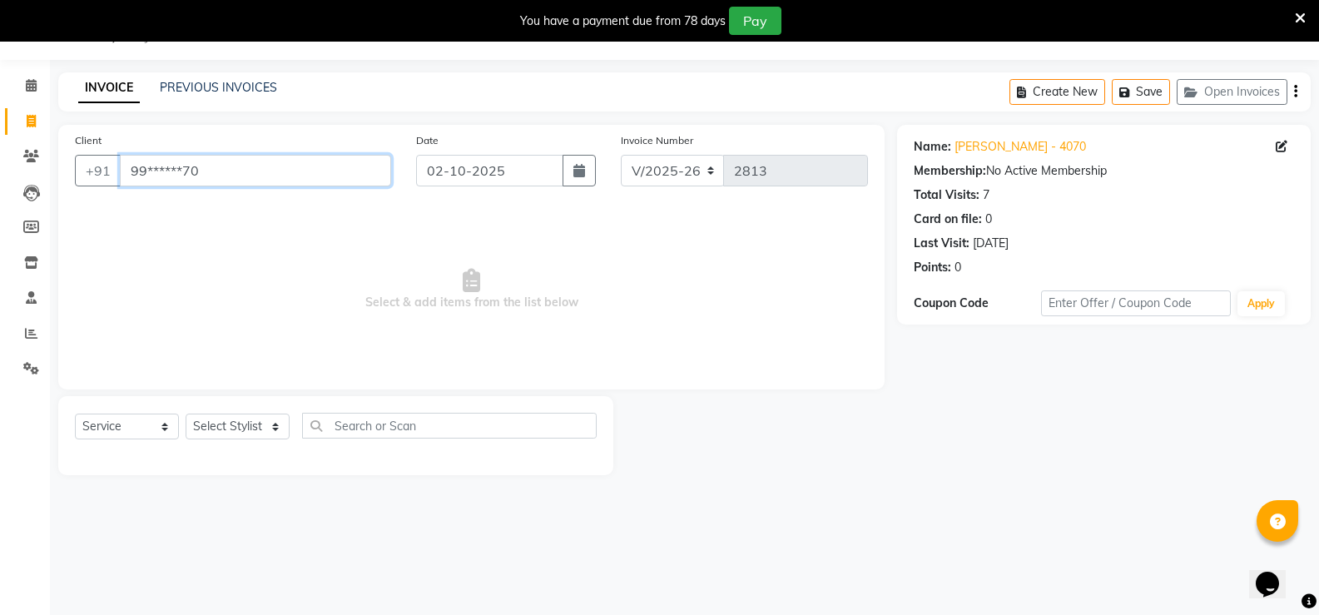
click at [193, 174] on input "99******70" at bounding box center [255, 171] width 271 height 32
click at [193, 173] on input "99******70" at bounding box center [255, 171] width 271 height 32
paste input "61960962"
type input "9619609620"
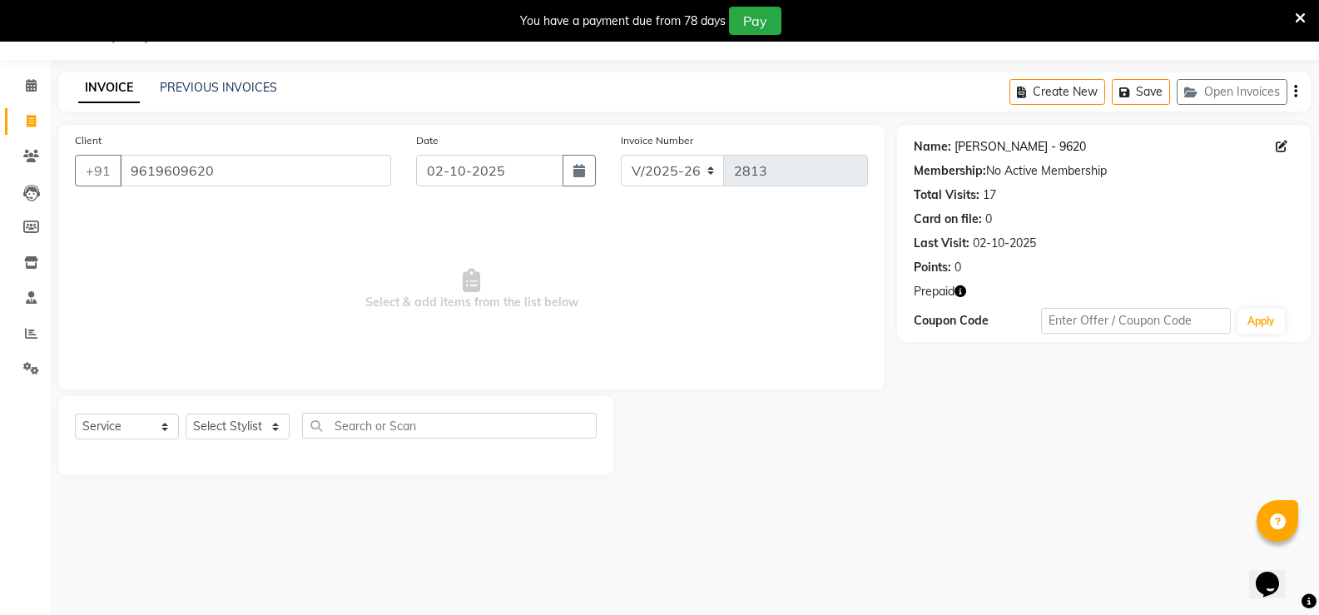
click at [969, 143] on link "[PERSON_NAME] - 9620" at bounding box center [1019, 146] width 131 height 17
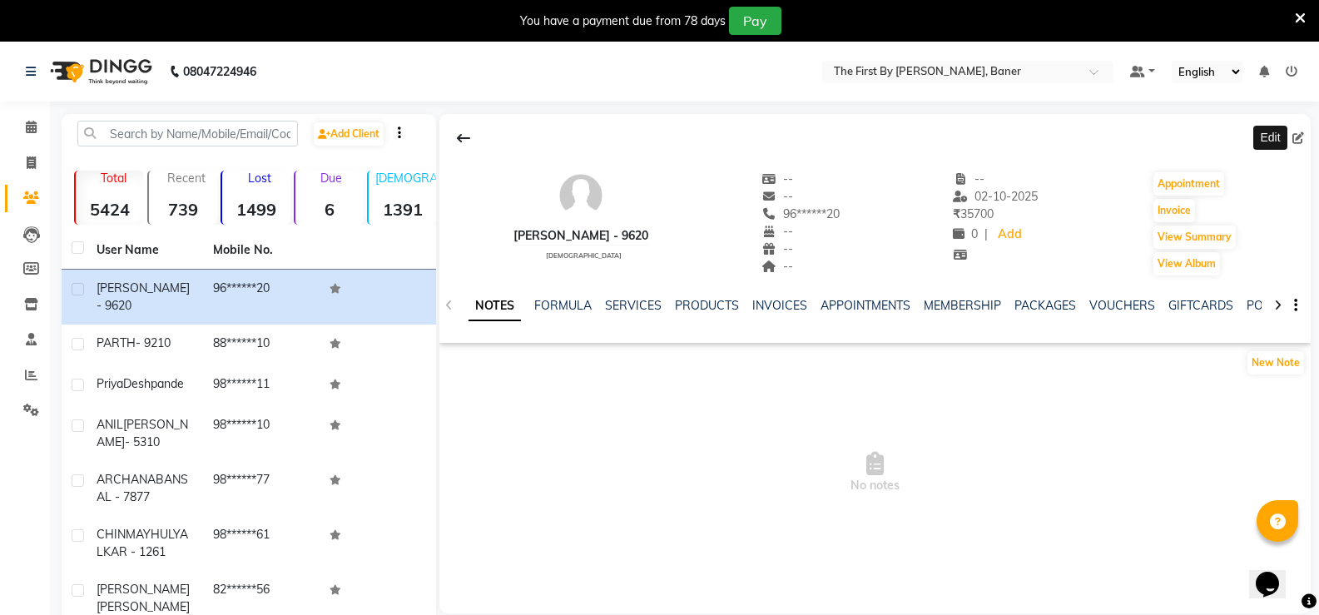
click at [1291, 134] on ngb-tooltip-window "Edit" at bounding box center [1270, 138] width 44 height 35
click at [1297, 138] on icon at bounding box center [1298, 138] width 12 height 12
select select "male"
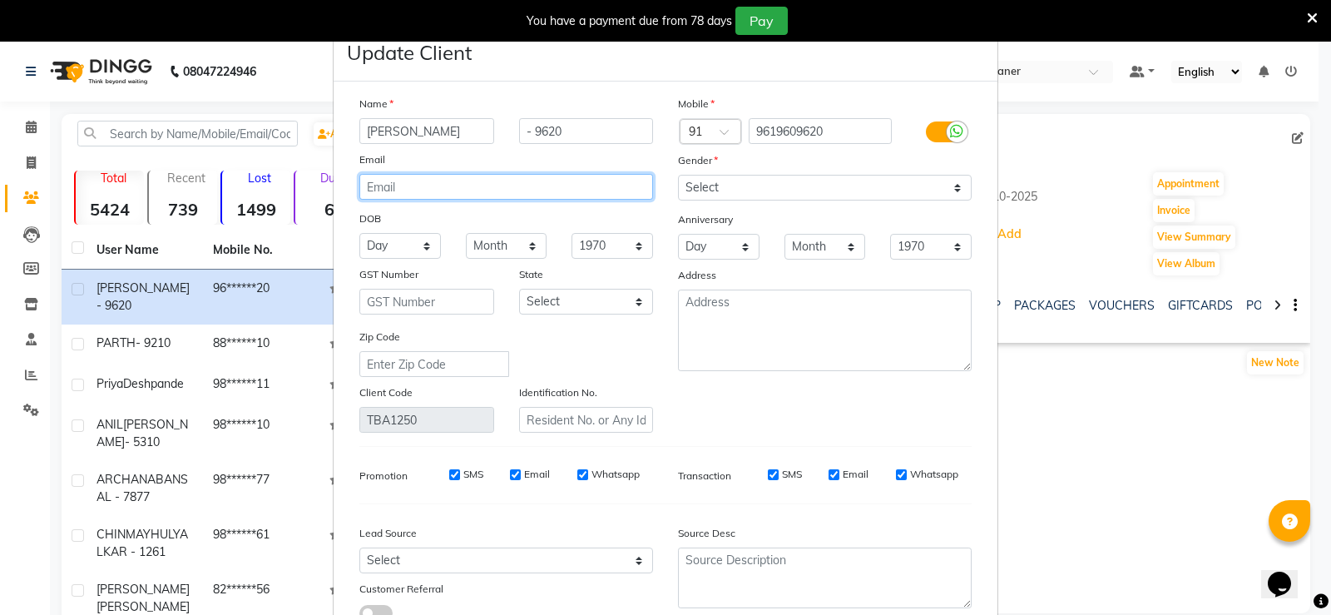
click at [403, 181] on input "email" at bounding box center [506, 187] width 294 height 26
paste input "[EMAIL_ADDRESS][PERSON_NAME][DOMAIN_NAME]"
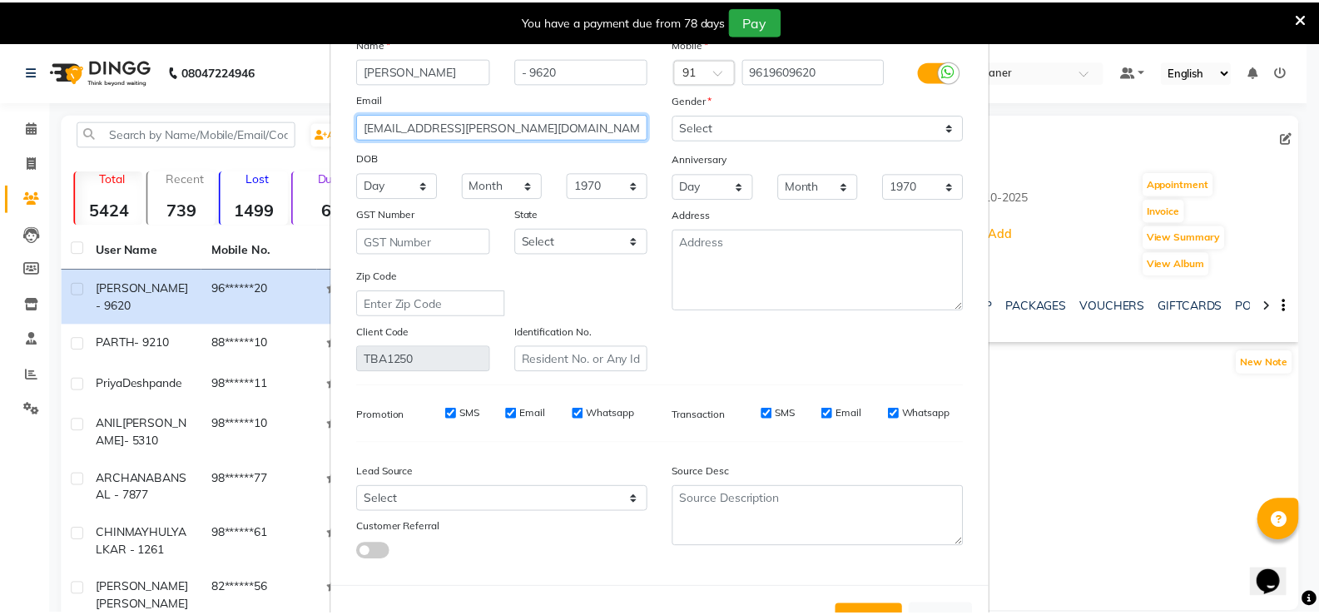
scroll to position [123, 0]
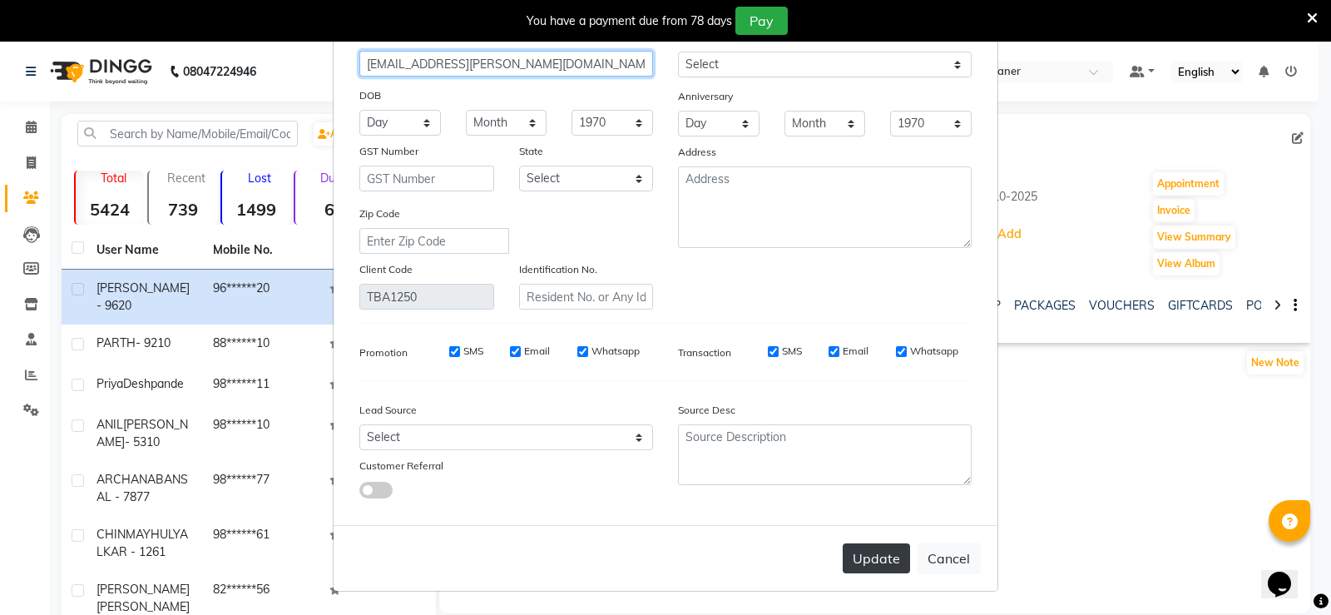
type input "[EMAIL_ADDRESS][PERSON_NAME][DOMAIN_NAME]"
click at [860, 553] on button "Update" at bounding box center [876, 558] width 67 height 30
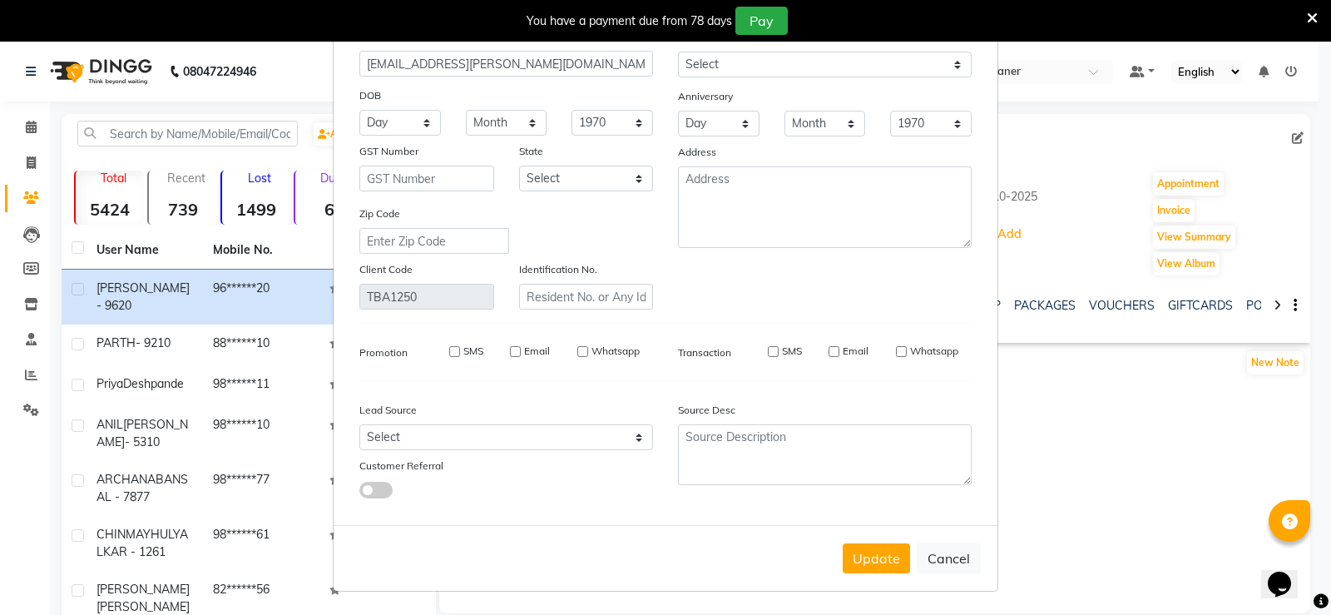
select select
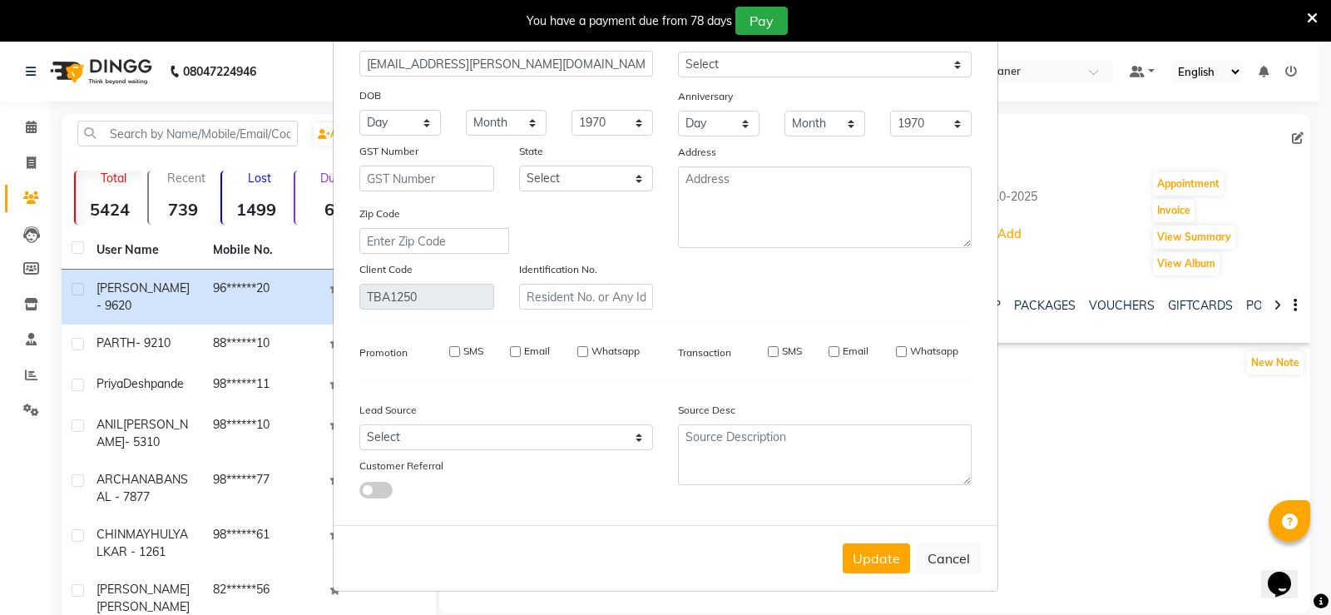
select select
checkbox input "false"
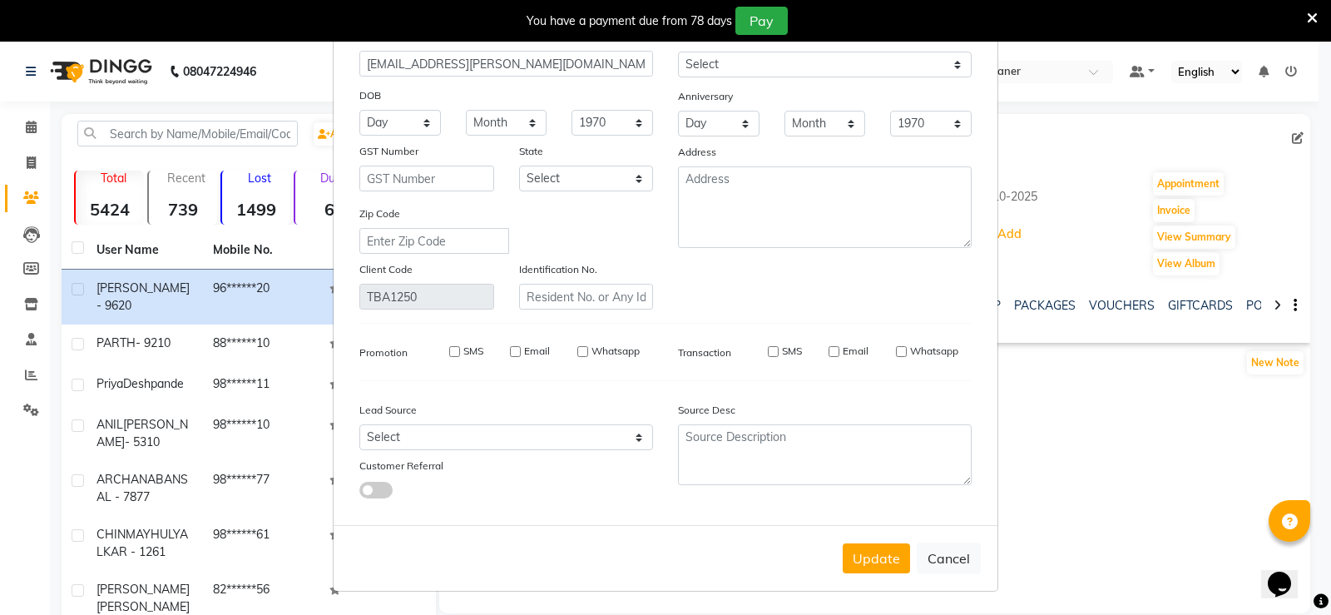
checkbox input "false"
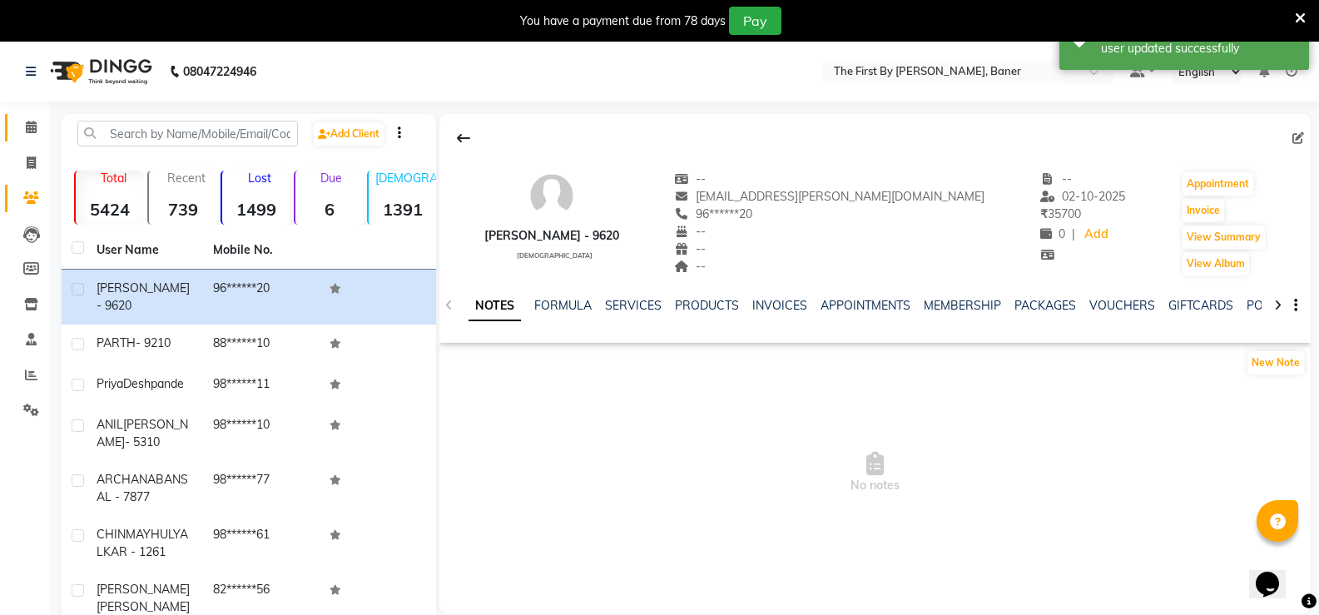
click at [15, 130] on link "Calendar" at bounding box center [25, 127] width 40 height 27
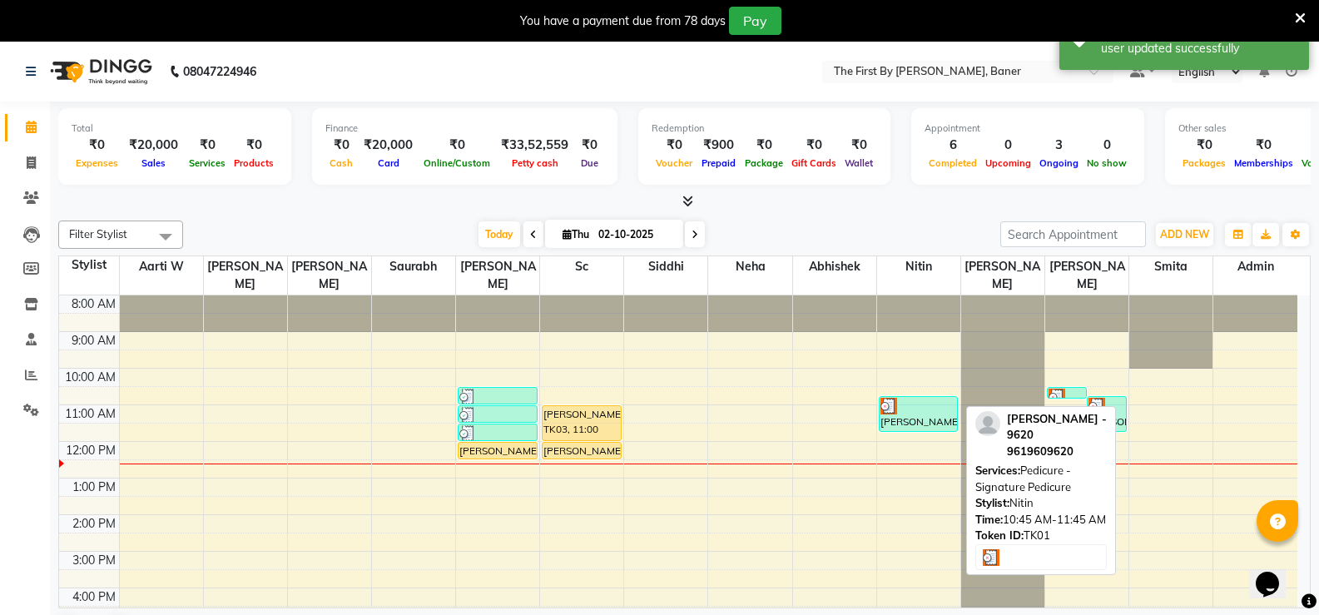
click at [904, 398] on div at bounding box center [918, 406] width 77 height 17
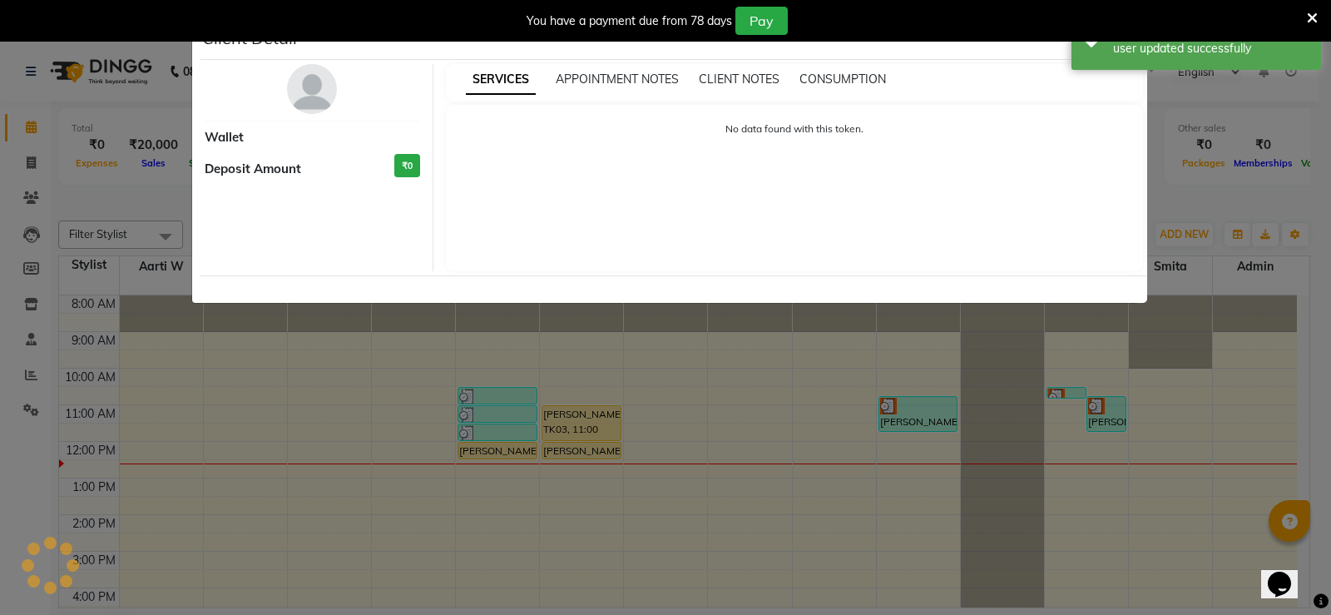
select select "3"
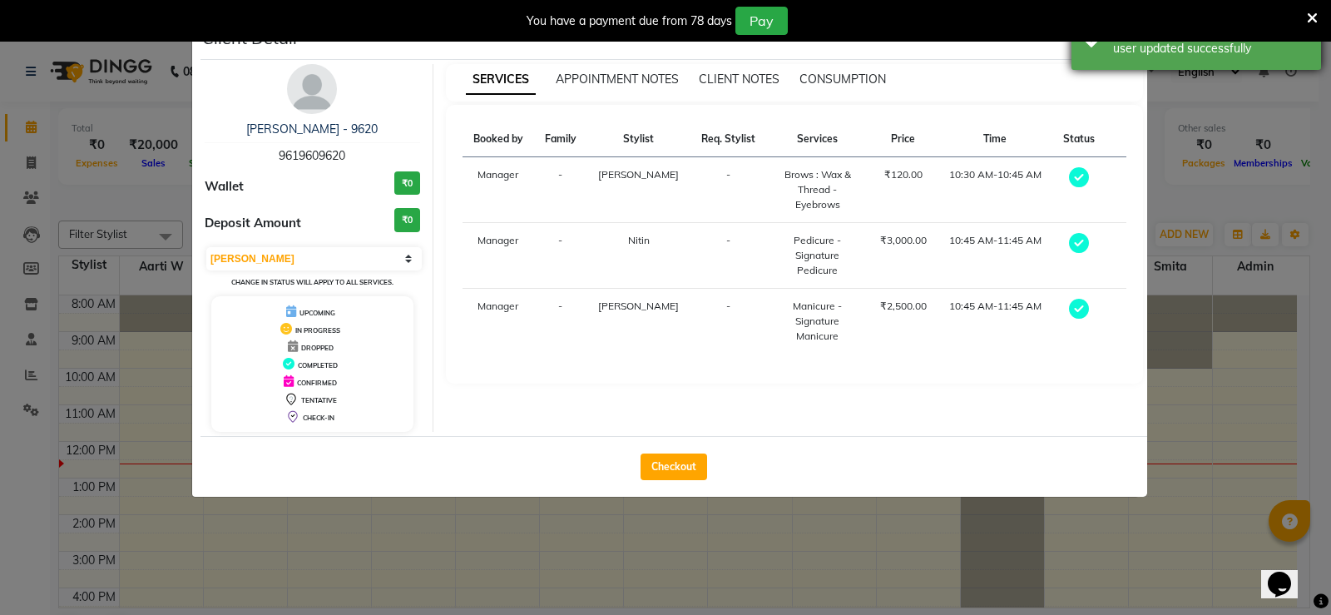
drag, startPoint x: 1131, startPoint y: 51, endPoint x: 1128, endPoint y: 62, distance: 11.3
click at [1131, 52] on div "user updated successfully" at bounding box center [1211, 48] width 196 height 17
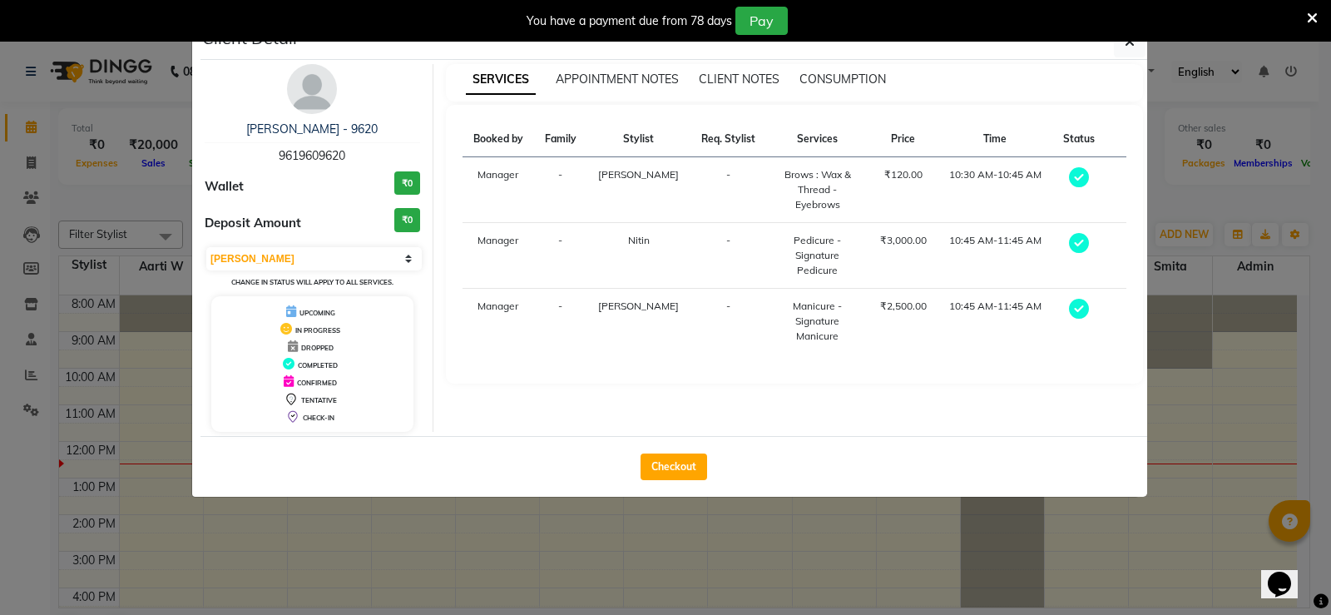
drag, startPoint x: 1127, startPoint y: 47, endPoint x: 1114, endPoint y: 191, distance: 145.3
click at [1127, 49] on span "button" at bounding box center [1130, 41] width 10 height 17
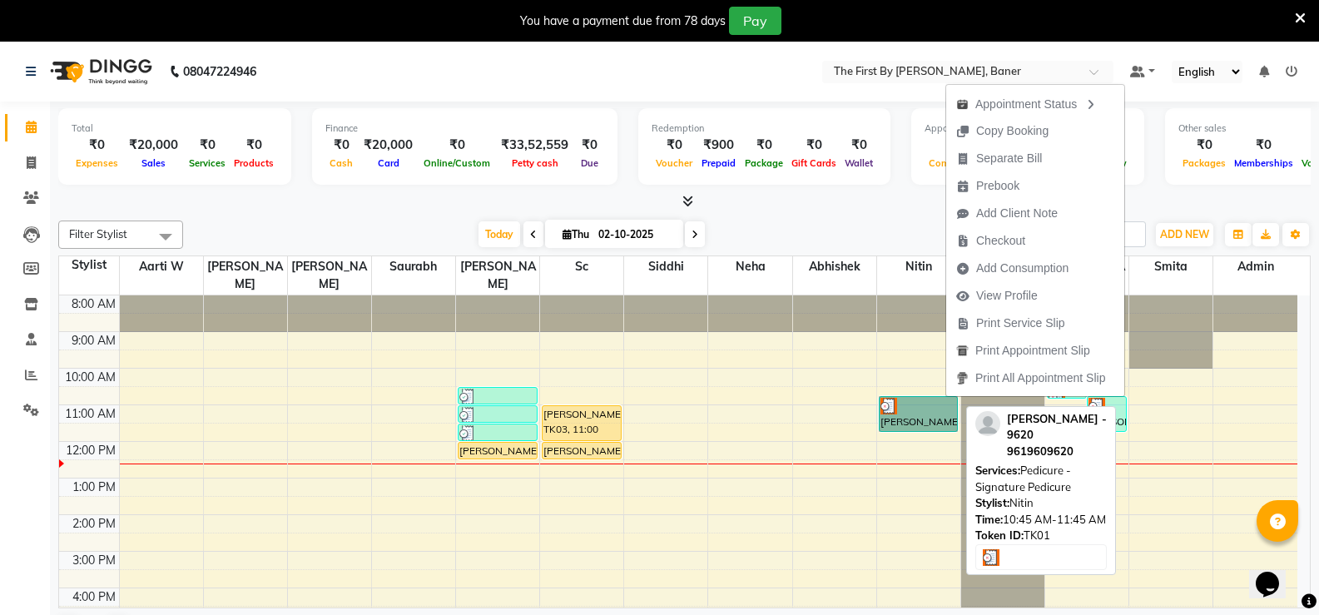
click at [915, 396] on link "SIDDESH - 9620, TK01, 10:45 AM-11:45 AM, Pedicure - Signature Pedicure" at bounding box center [919, 414] width 80 height 36
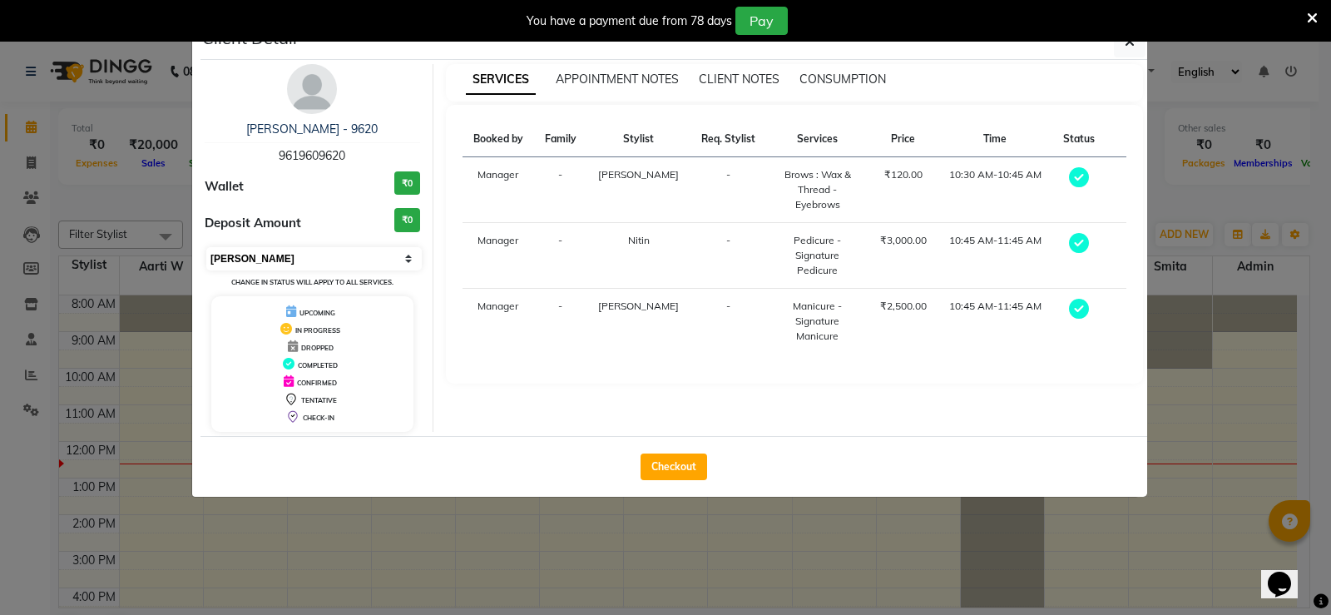
click at [288, 258] on select "Select MARK DONE UPCOMING" at bounding box center [314, 258] width 216 height 23
select select "5"
click at [206, 247] on select "Select MARK DONE UPCOMING" at bounding box center [314, 258] width 216 height 23
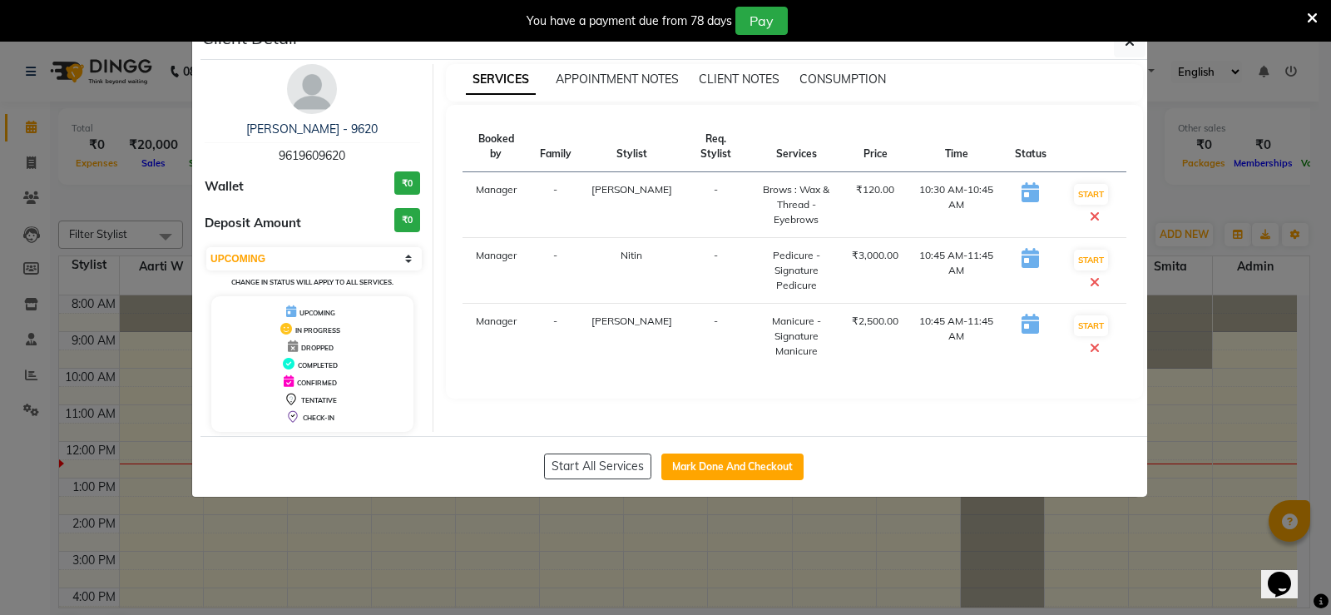
drag, startPoint x: 1133, startPoint y: 43, endPoint x: 958, endPoint y: 299, distance: 309.5
click at [1130, 47] on icon "button" at bounding box center [1130, 41] width 10 height 13
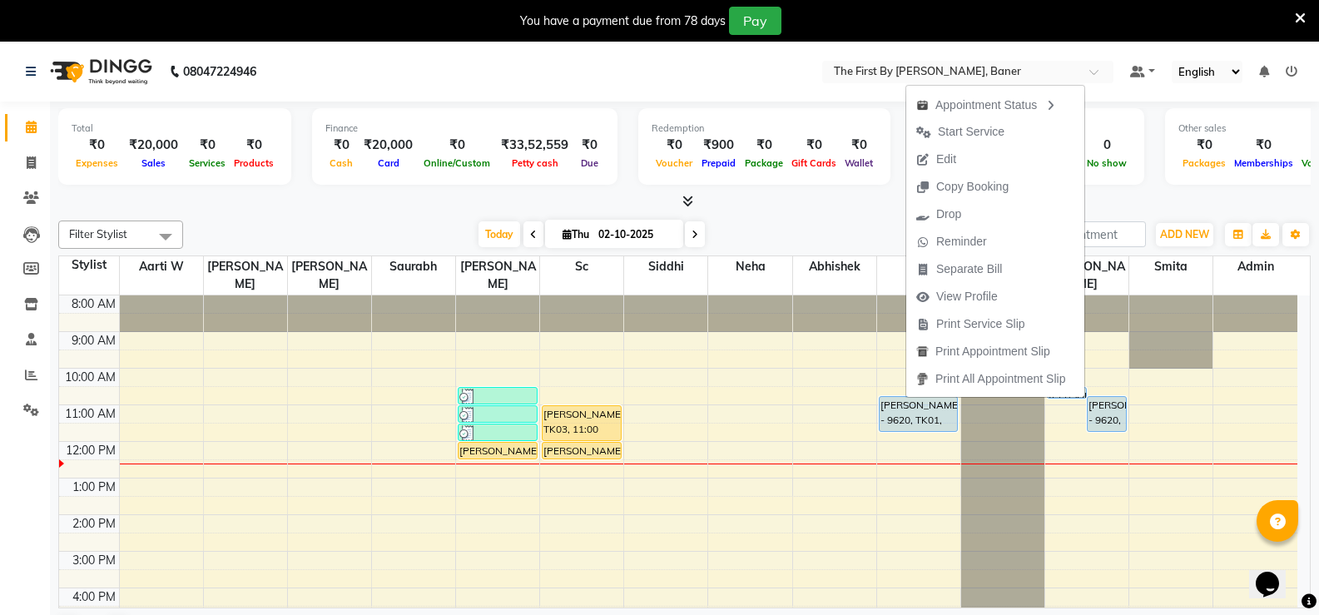
drag, startPoint x: 934, startPoint y: 153, endPoint x: 930, endPoint y: 167, distance: 14.7
click at [934, 156] on span "Edit" at bounding box center [936, 159] width 60 height 27
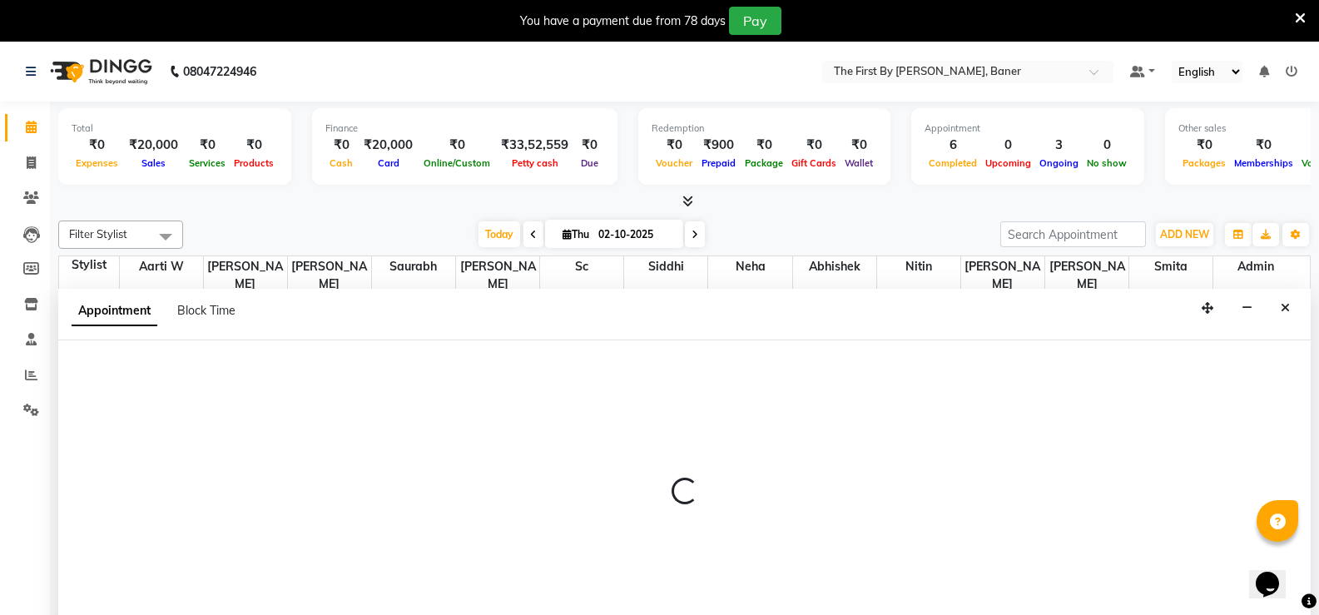
scroll to position [42, 0]
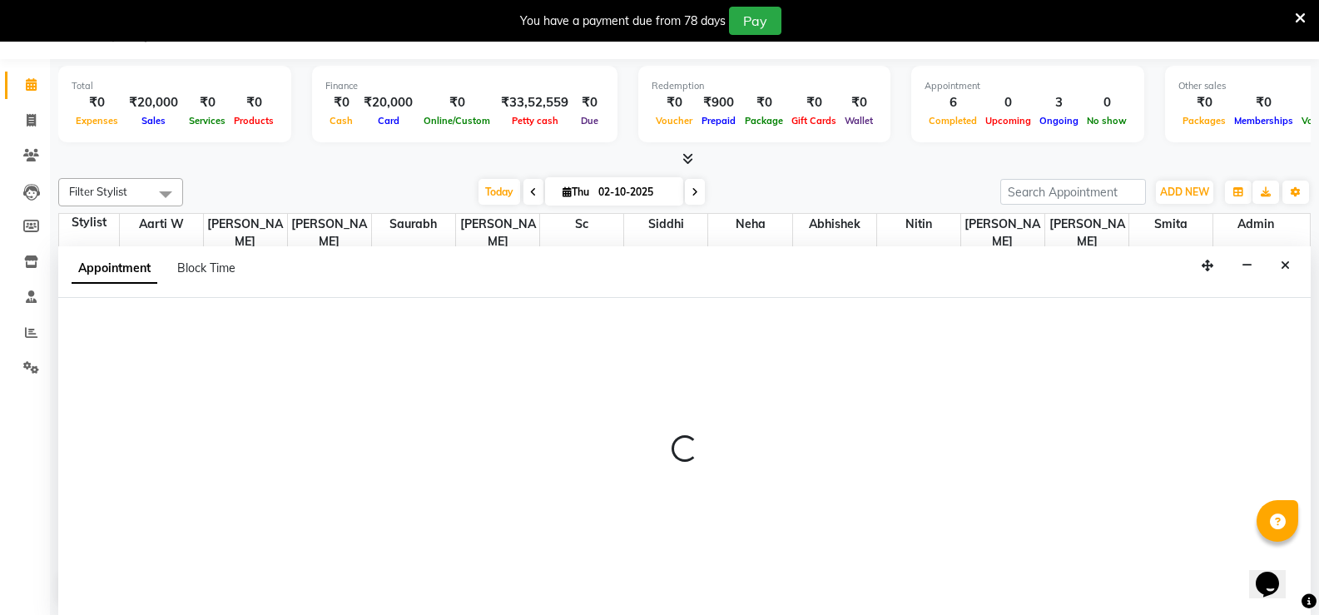
select select "upcoming"
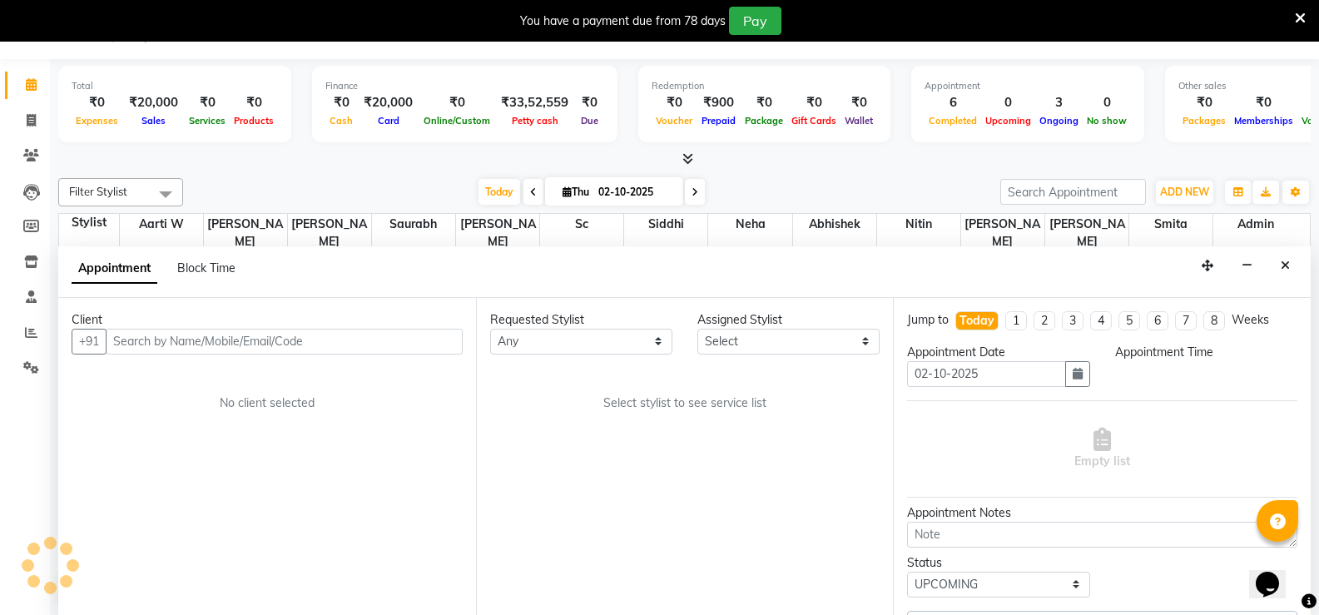
select select "49030"
select select "630"
select select "3211"
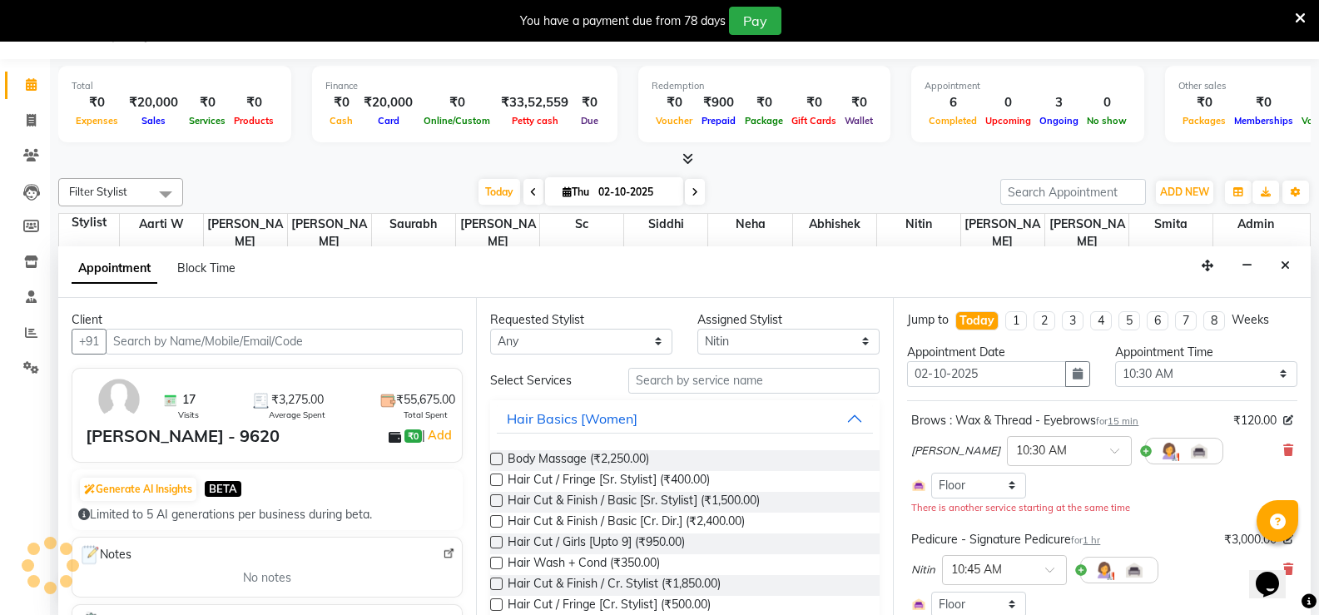
scroll to position [146, 0]
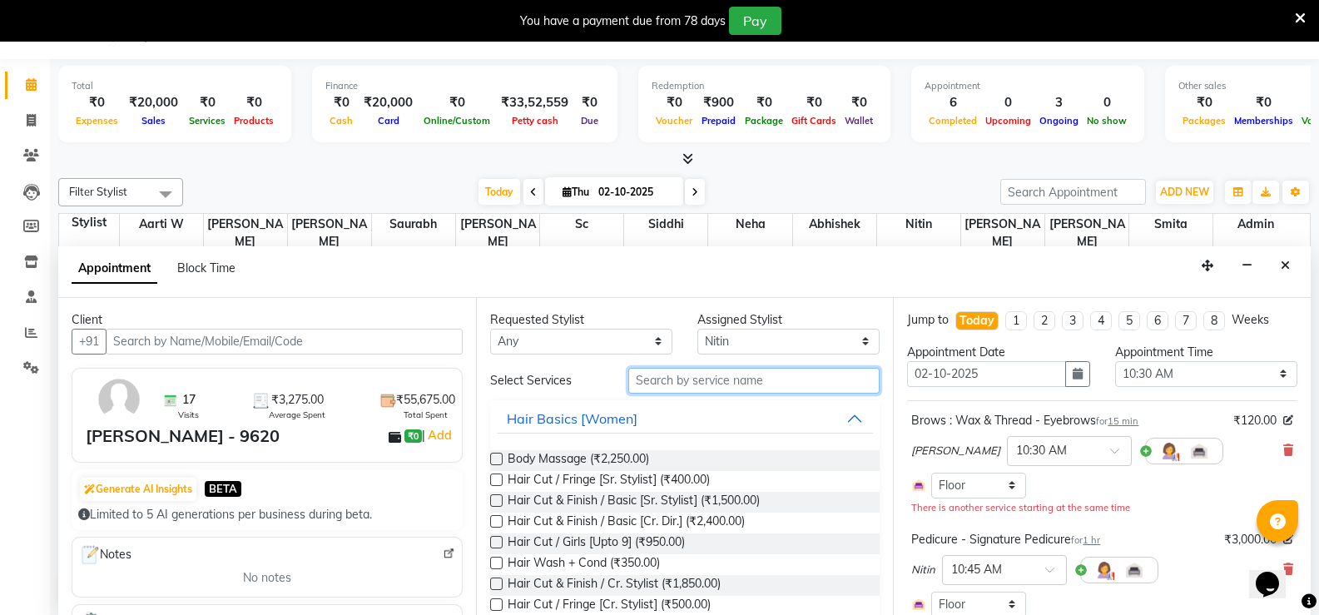
click at [796, 379] on input "text" at bounding box center [753, 381] width 251 height 26
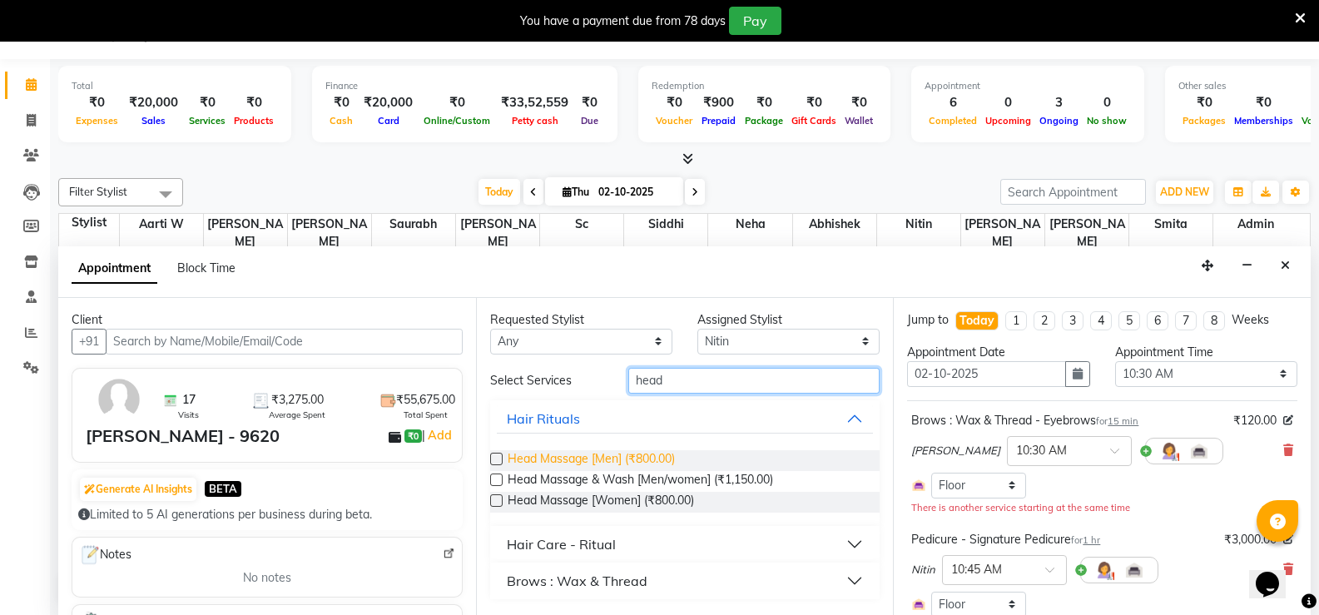
type input "head"
click at [620, 460] on span "Head Massage [Men] (₹800.00)" at bounding box center [591, 460] width 167 height 21
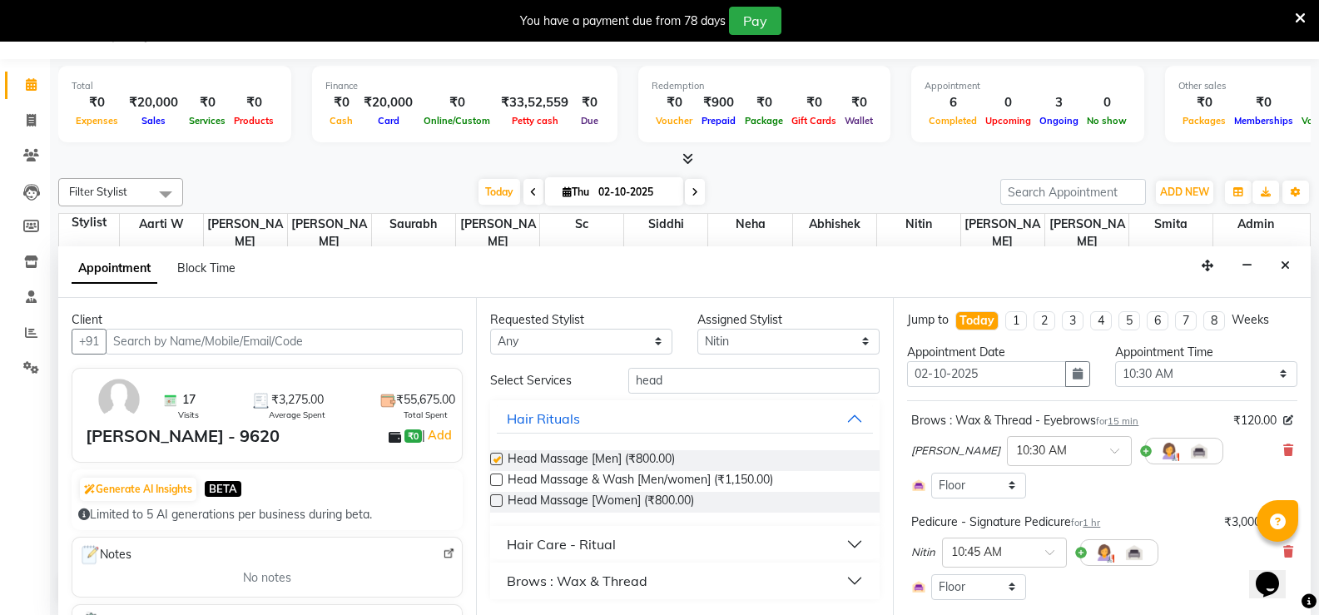
checkbox input "false"
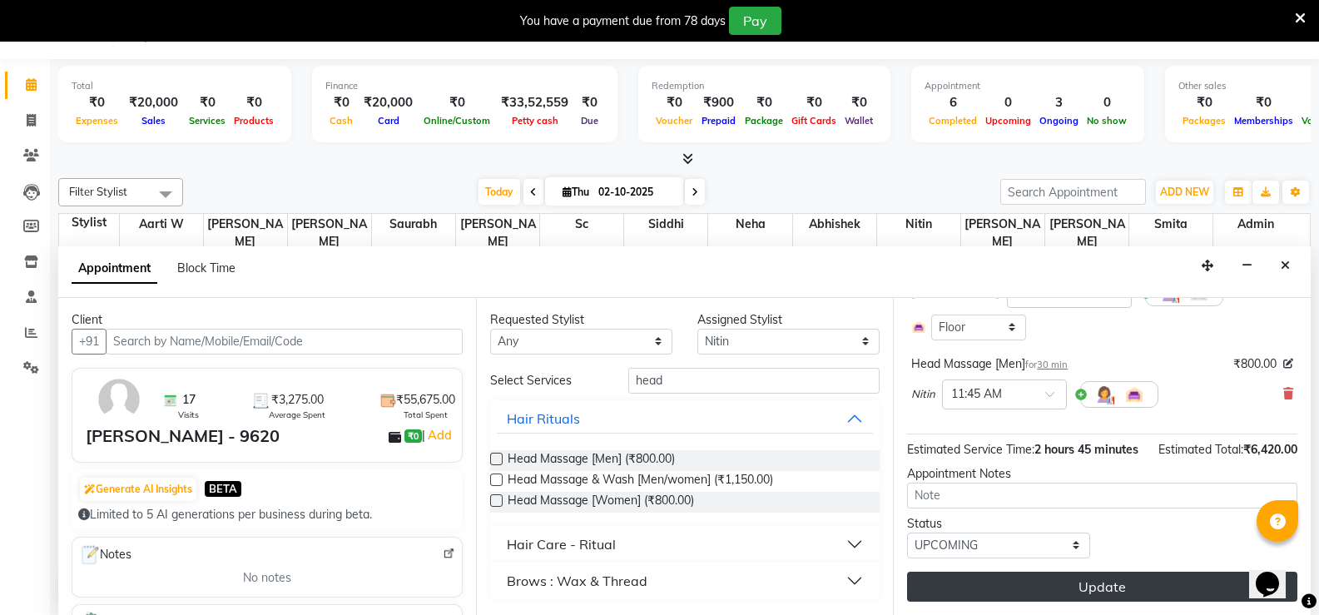
click at [1076, 601] on button "Update" at bounding box center [1102, 587] width 390 height 30
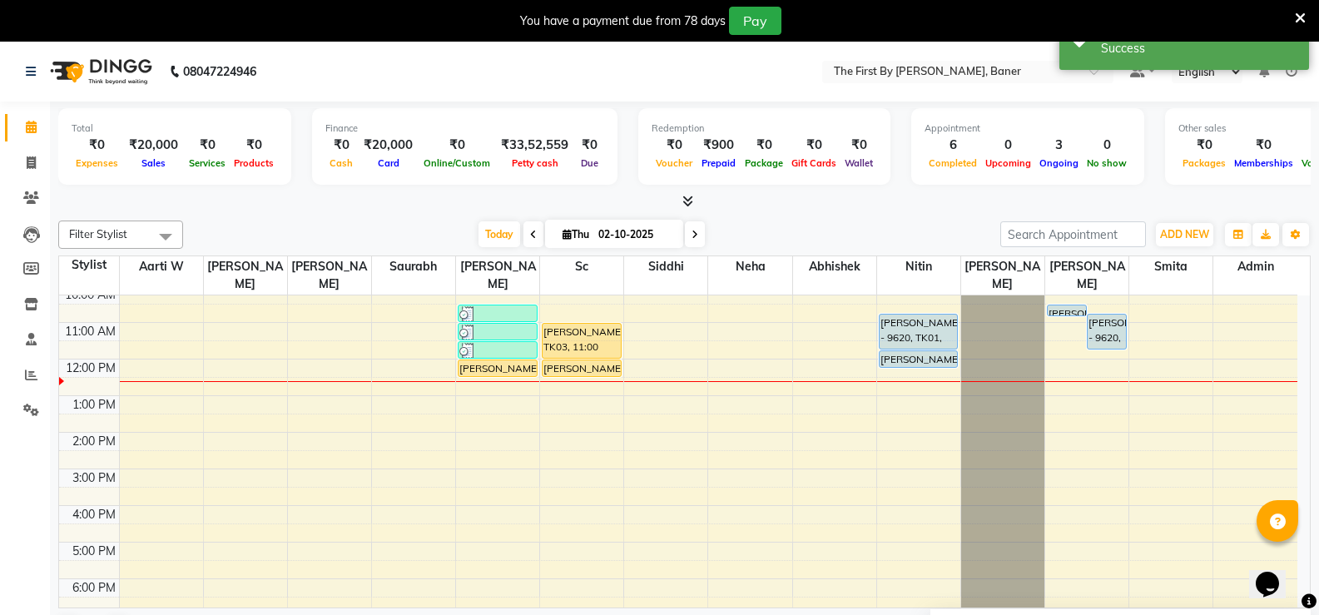
scroll to position [0, 0]
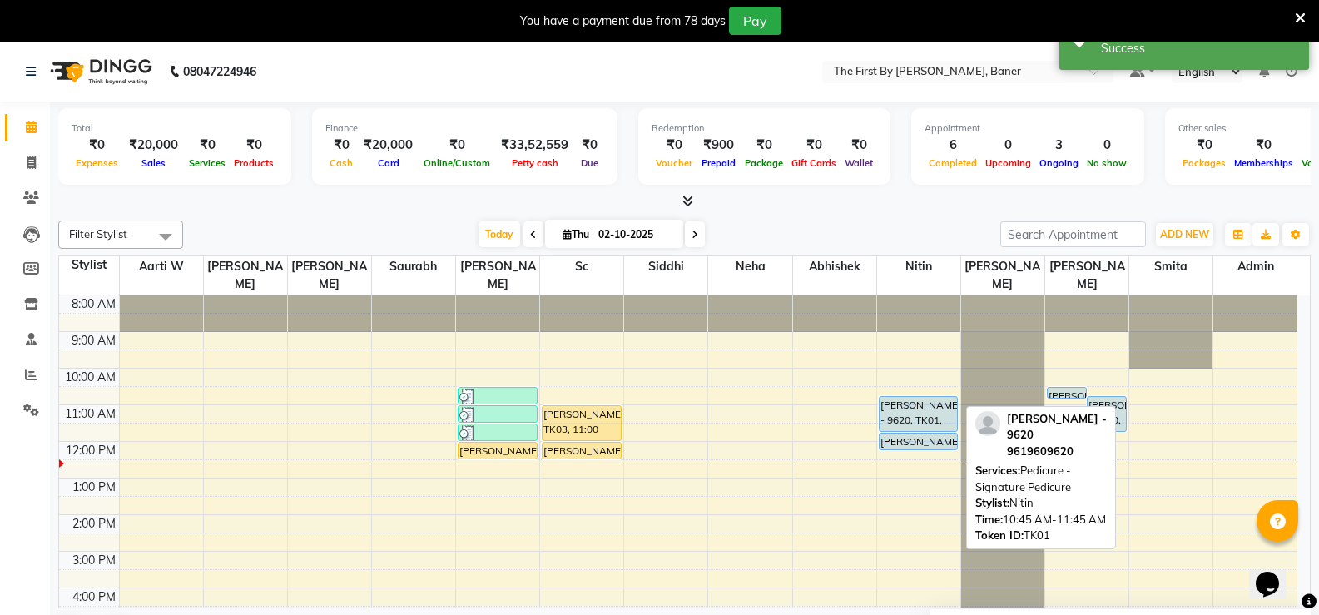
click at [898, 397] on div "SIDDESH - 9620, TK01, 10:45 AM-11:45 AM, Pedicure - Signature Pedicure" at bounding box center [919, 414] width 78 height 34
select select "5"
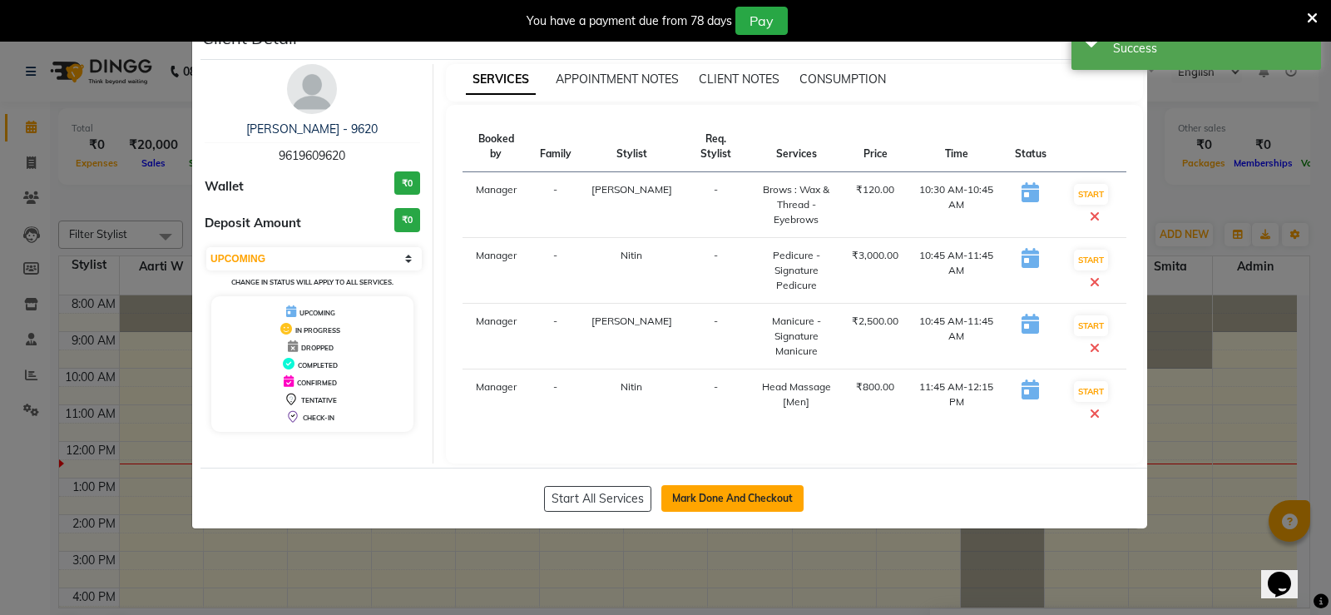
click at [772, 485] on button "Mark Done And Checkout" at bounding box center [733, 498] width 142 height 27
select select "6411"
select select "service"
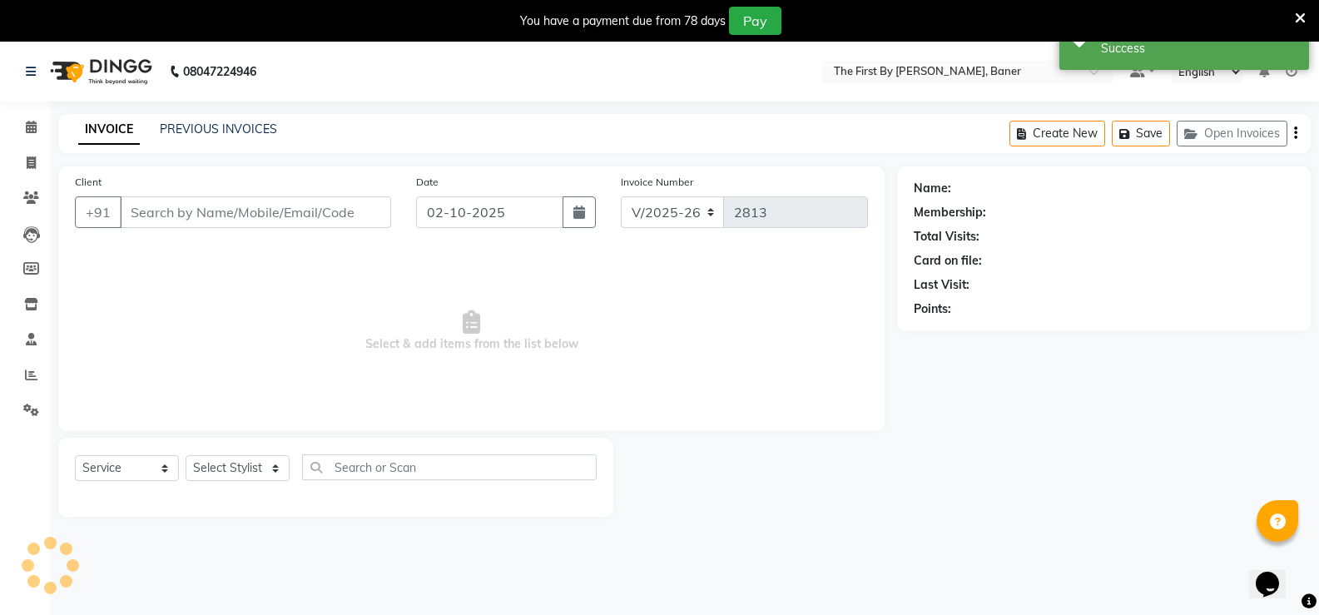
type input "96******20"
select select "49030"
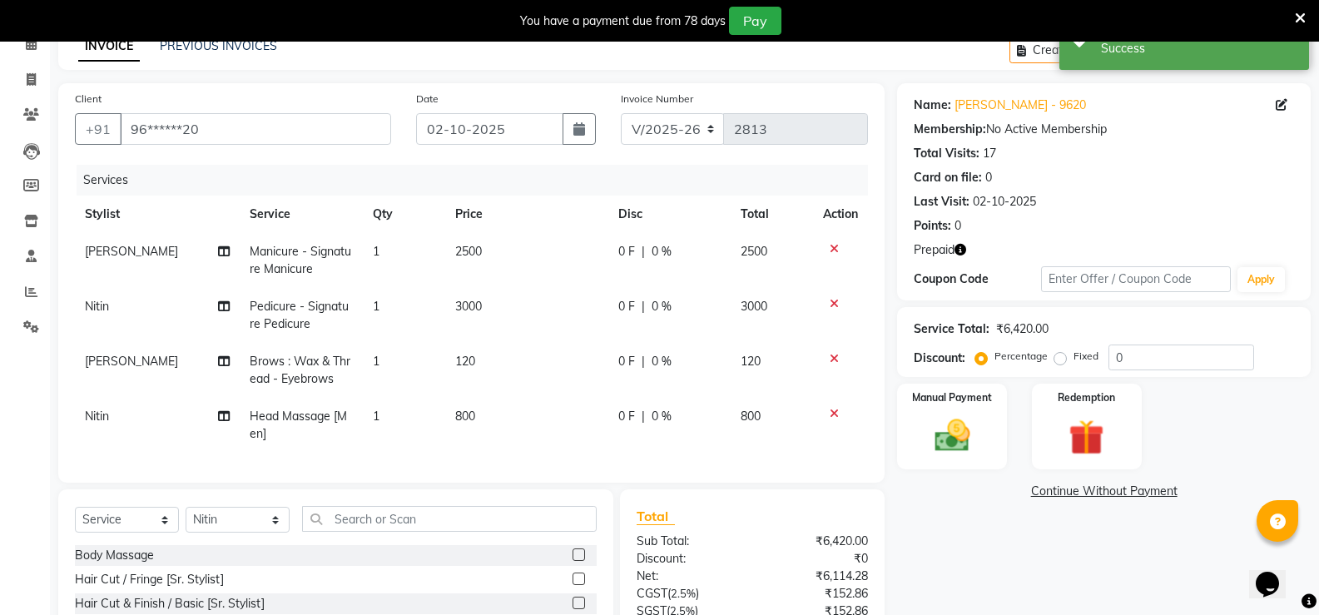
scroll to position [166, 0]
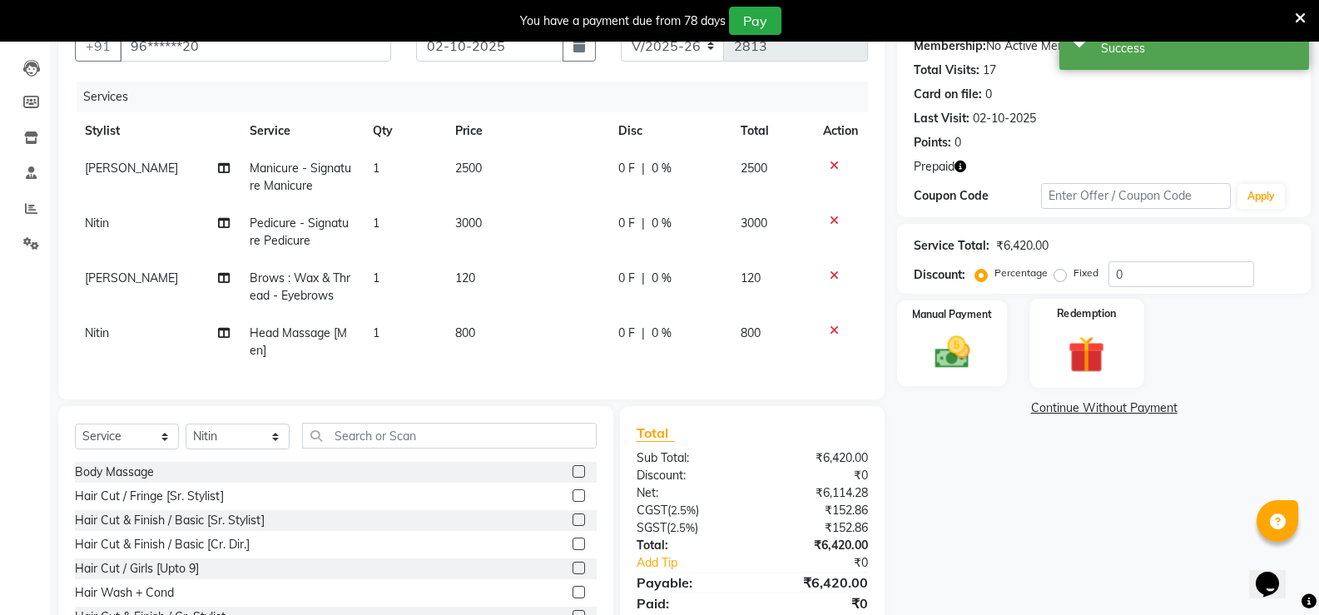
click at [1104, 353] on img at bounding box center [1086, 354] width 59 height 46
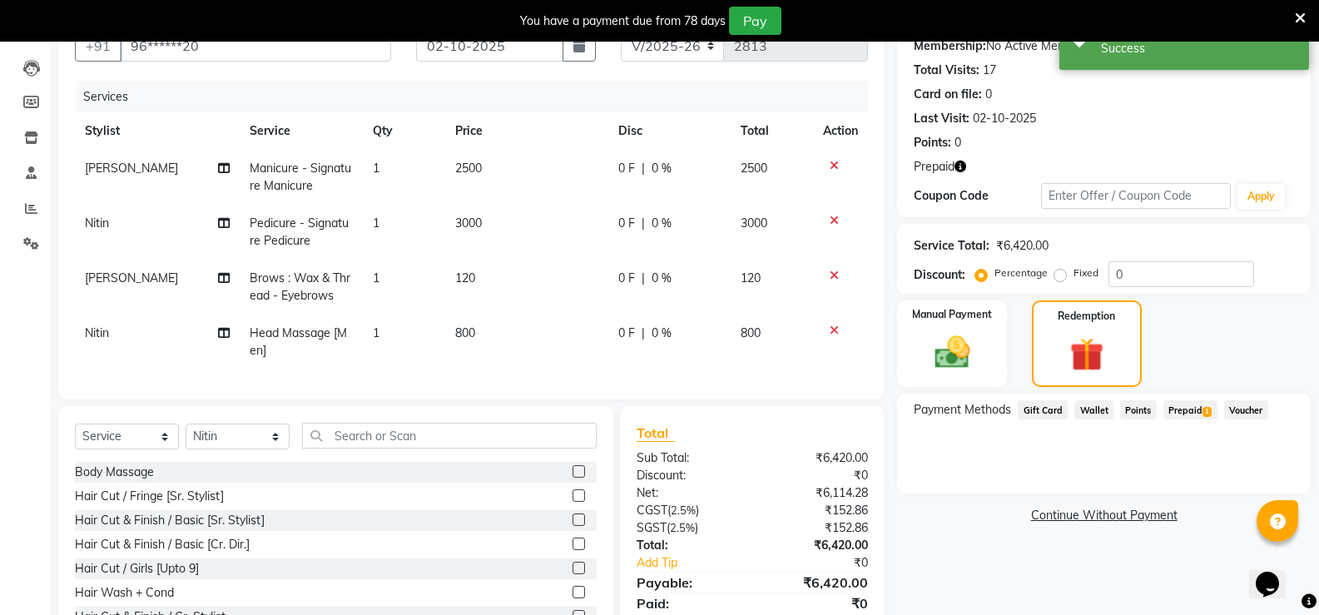
click at [1181, 409] on span "Prepaid 1" at bounding box center [1190, 409] width 54 height 19
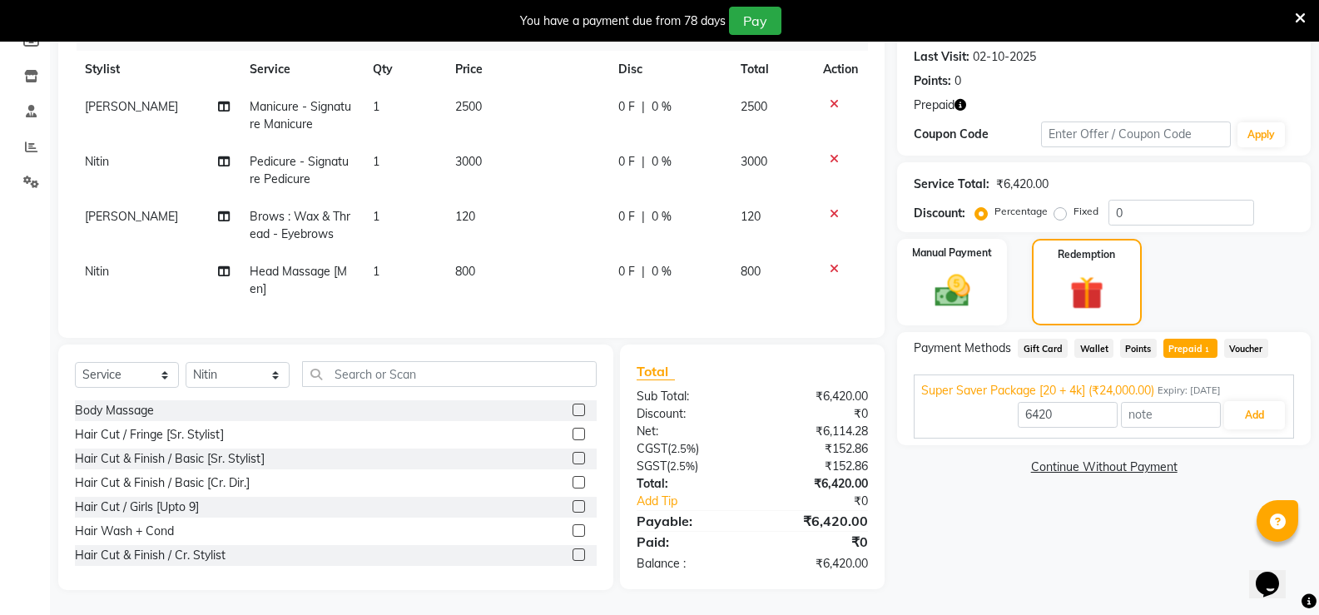
scroll to position [240, 0]
click at [1261, 404] on button "Add" at bounding box center [1254, 415] width 61 height 28
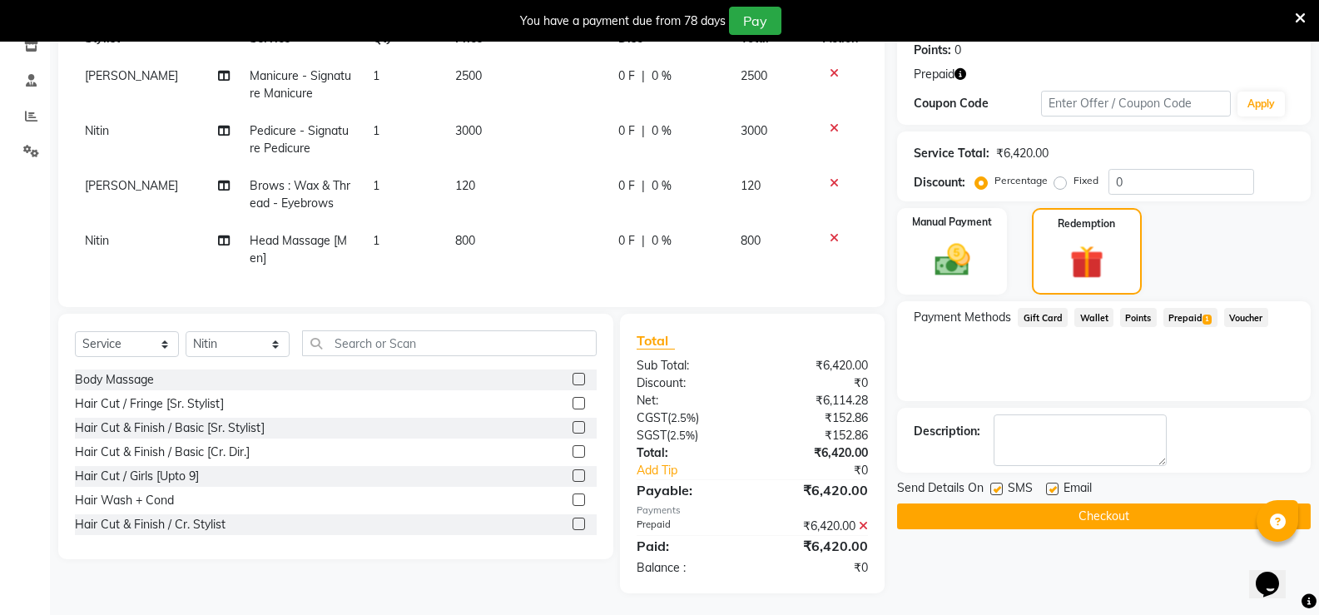
scroll to position [275, 0]
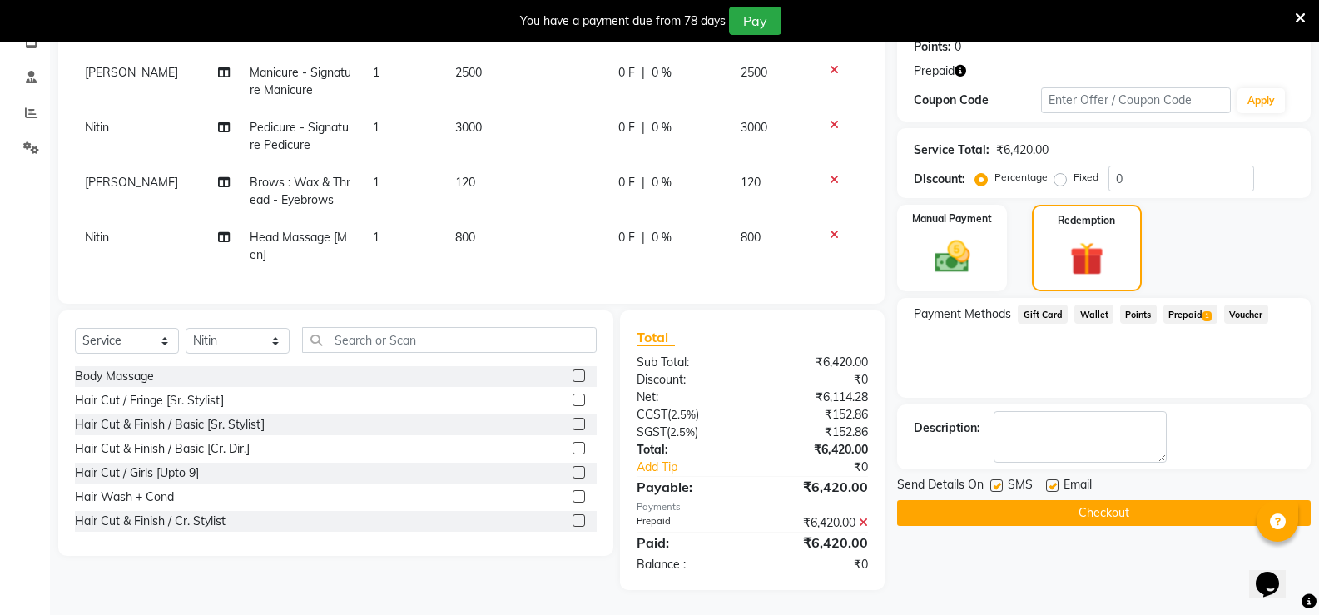
click at [1152, 503] on button "Checkout" at bounding box center [1104, 513] width 414 height 26
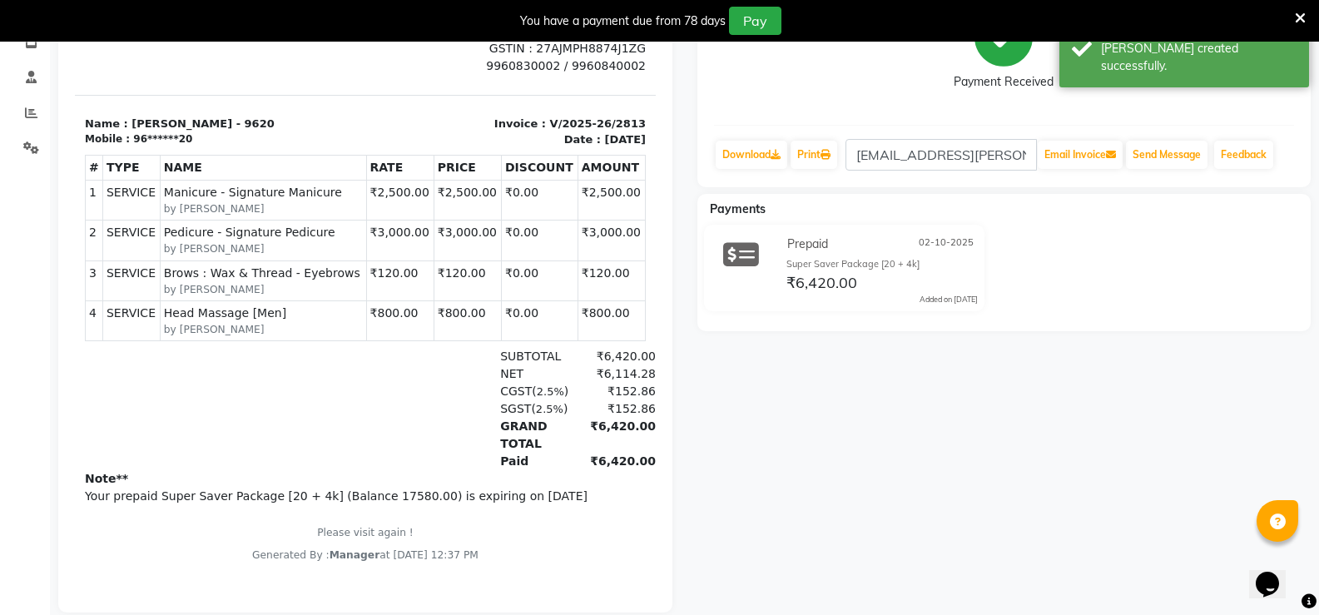
scroll to position [297, 0]
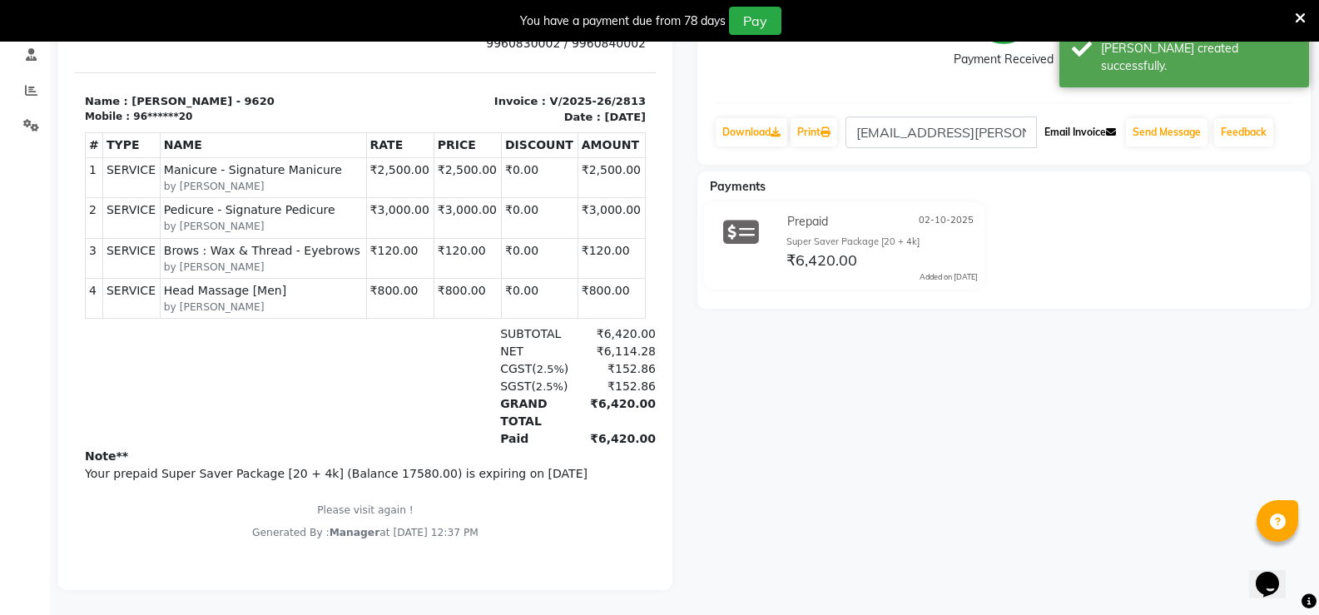
click at [1103, 125] on button "Email Invoice" at bounding box center [1080, 132] width 85 height 28
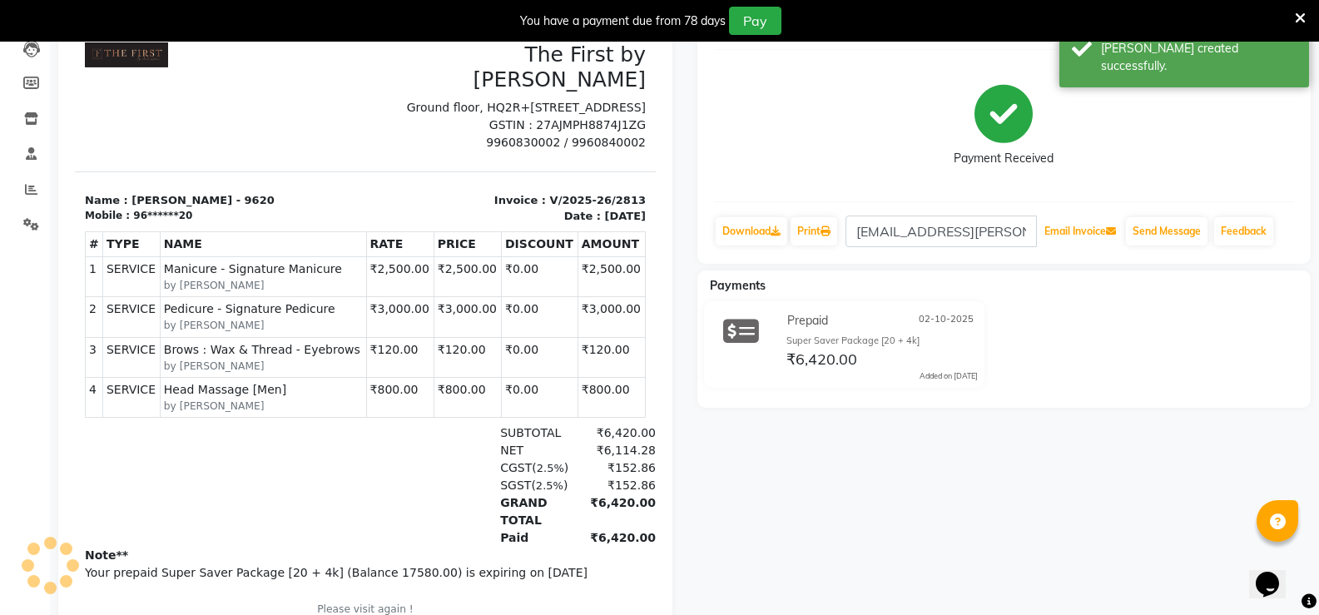
scroll to position [47, 0]
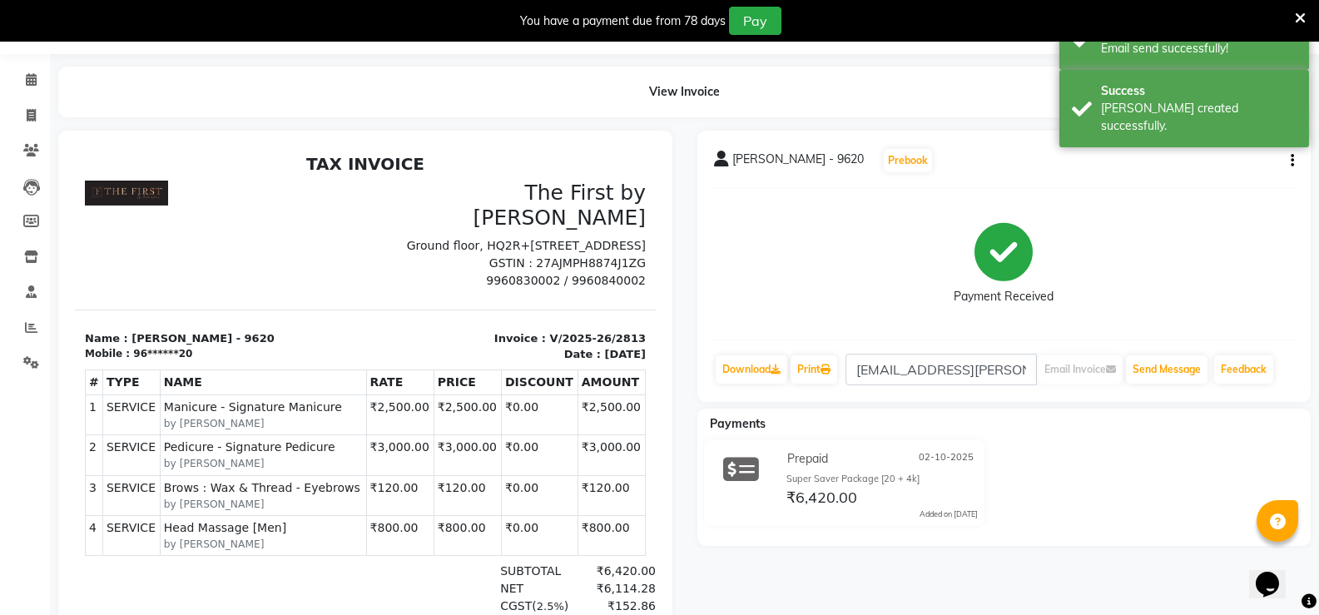
click at [1303, 16] on icon at bounding box center [1300, 18] width 11 height 15
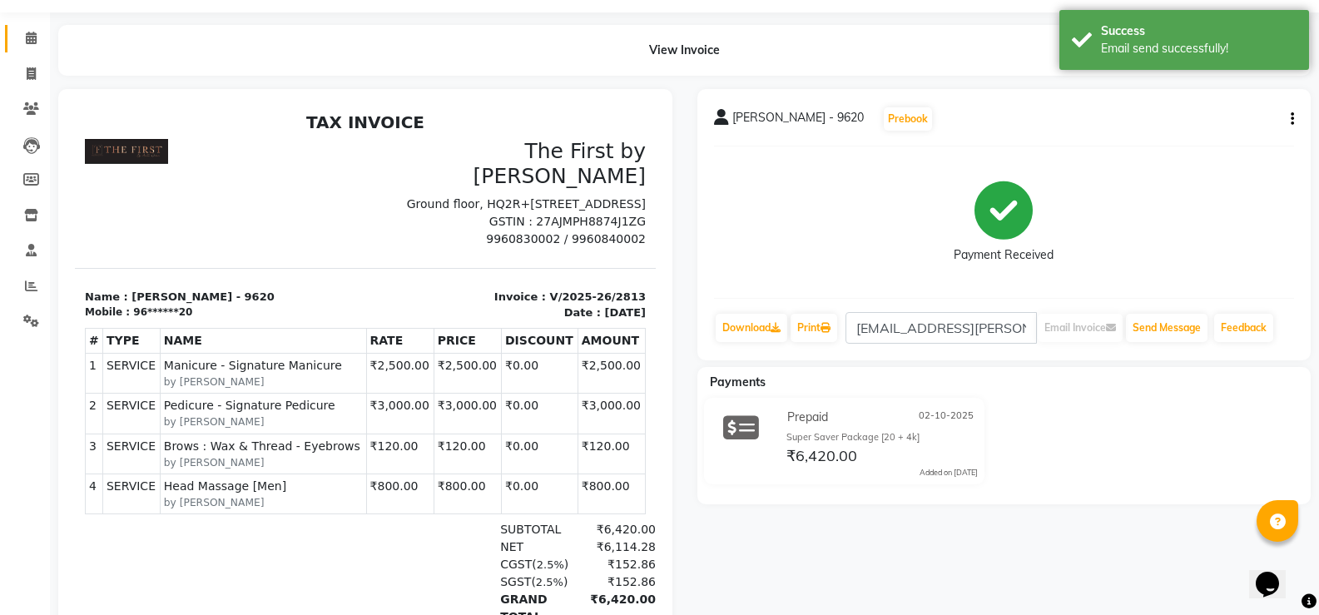
drag, startPoint x: 0, startPoint y: 36, endPoint x: 27, endPoint y: 44, distance: 28.7
click at [0, 37] on li "Calendar" at bounding box center [25, 39] width 50 height 36
